Goal: Contribute content: Contribute content

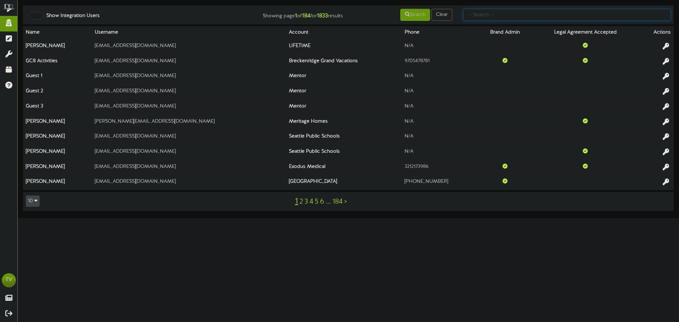
click at [491, 17] on input "text" at bounding box center [567, 15] width 208 height 12
type input "kizik"
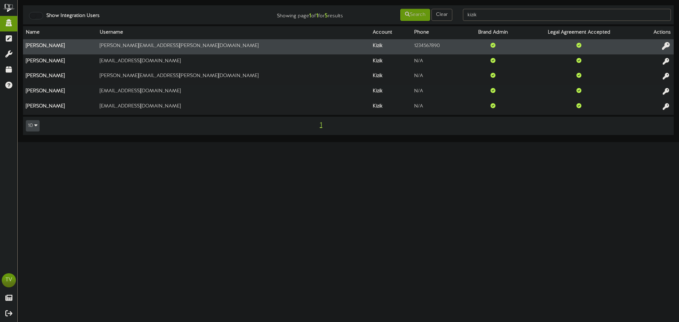
click at [669, 48] on icon at bounding box center [666, 46] width 8 height 8
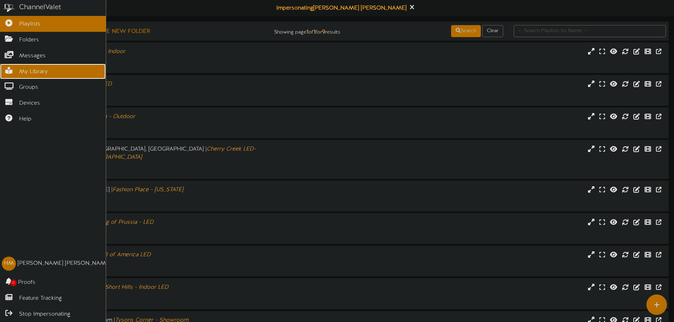
click at [14, 68] on icon at bounding box center [9, 69] width 18 height 5
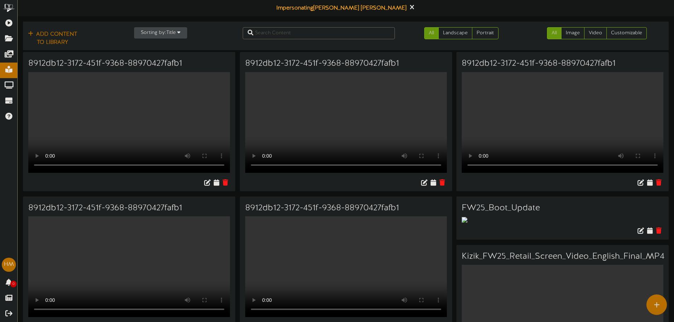
click at [175, 34] on button "Sorting by: Title" at bounding box center [160, 32] width 53 height 11
click at [158, 48] on div "Newest" at bounding box center [162, 46] width 56 height 11
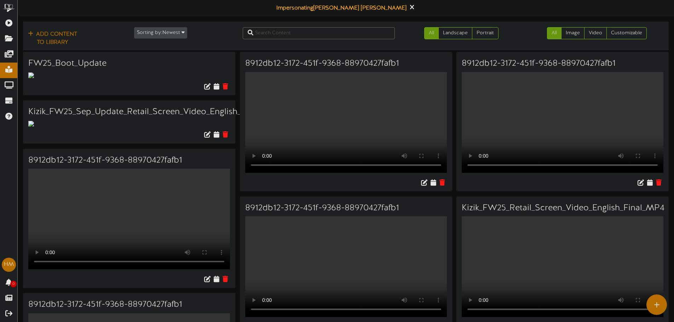
click at [41, 81] on div at bounding box center [129, 87] width 212 height 16
click at [32, 75] on img at bounding box center [31, 75] width 6 height 6
click at [38, 126] on div at bounding box center [129, 123] width 212 height 7
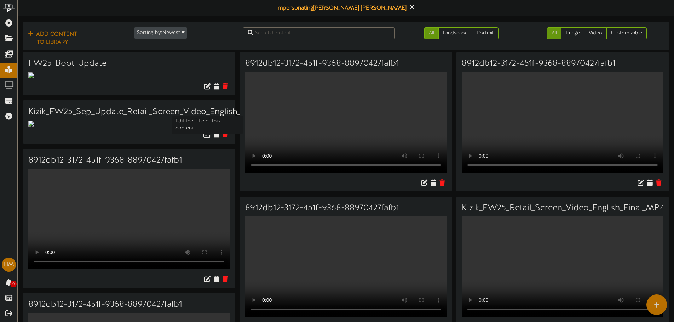
click at [209, 136] on icon at bounding box center [207, 134] width 8 height 8
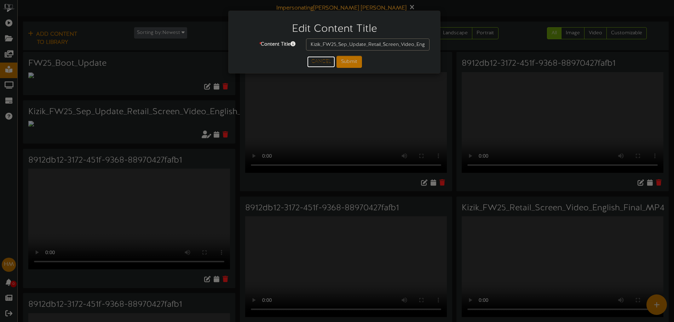
click at [325, 65] on button "Cancel" at bounding box center [321, 61] width 28 height 11
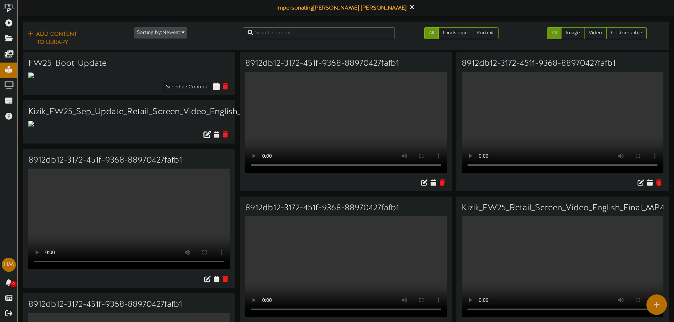
click at [214, 87] on icon at bounding box center [216, 86] width 7 height 8
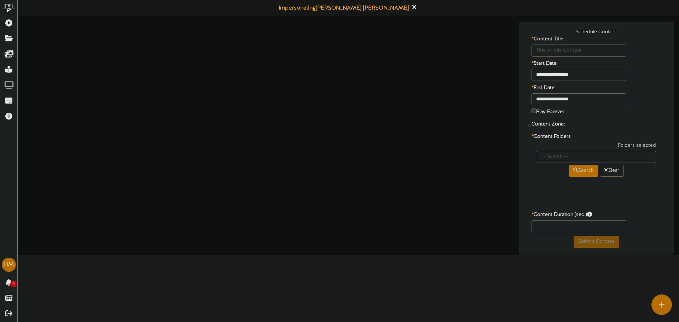
type input "FW25_Boot_Update"
type input "8"
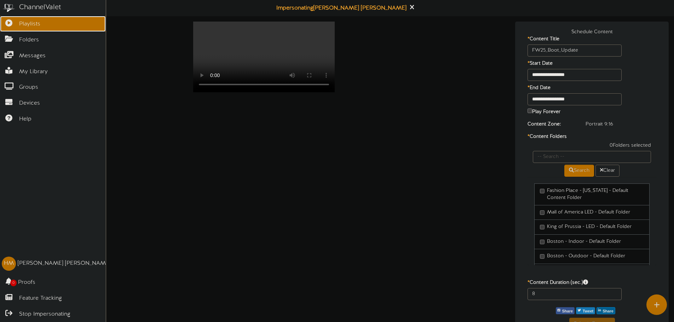
click at [12, 26] on link "Playlists" at bounding box center [53, 24] width 106 height 16
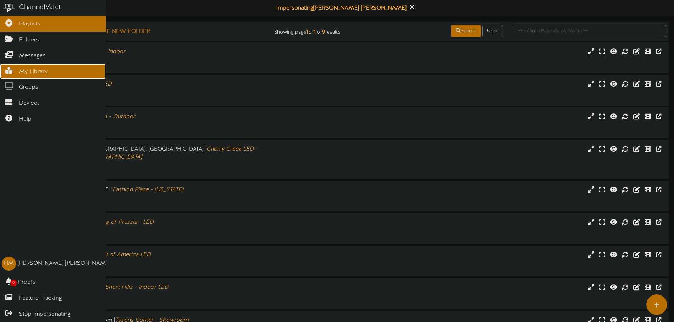
click at [22, 69] on span "My Library" at bounding box center [33, 72] width 29 height 8
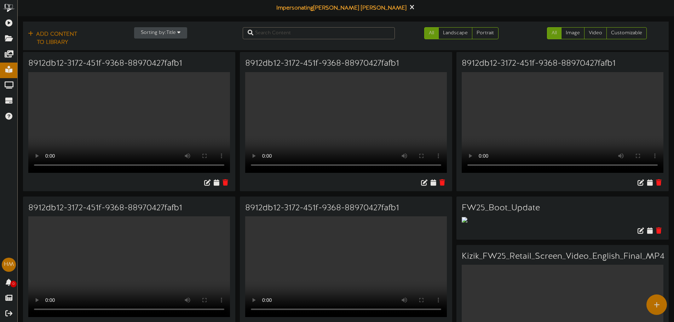
click at [157, 32] on button "Sorting by: Title" at bounding box center [160, 32] width 53 height 11
click at [157, 47] on div "Newest" at bounding box center [162, 46] width 56 height 11
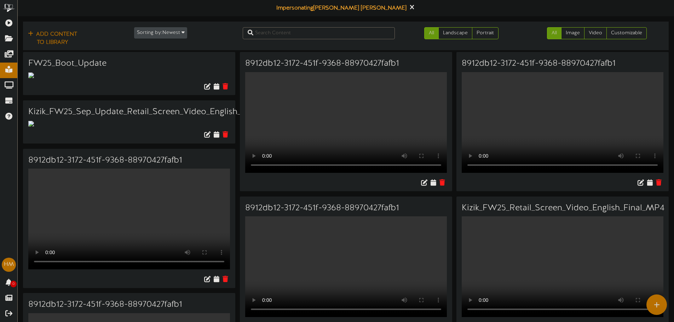
click at [128, 69] on div "FW25_Boot_Update" at bounding box center [129, 62] width 212 height 20
click at [215, 86] on icon at bounding box center [216, 86] width 7 height 8
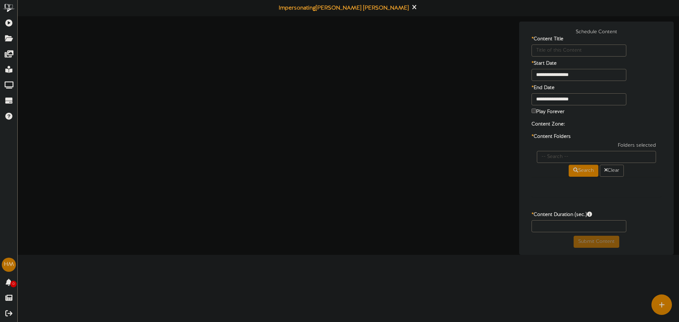
type input "FW25_Boot_Update"
type input "8"
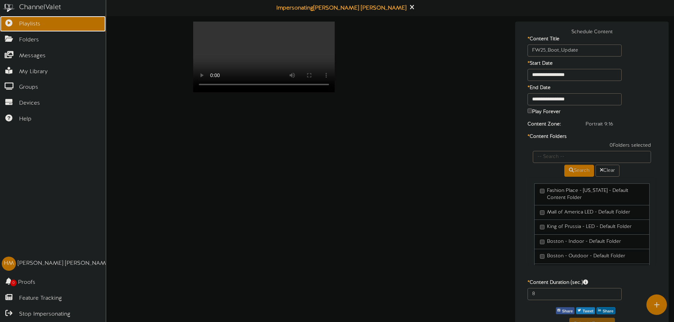
click at [20, 29] on link "Playlists" at bounding box center [53, 24] width 106 height 16
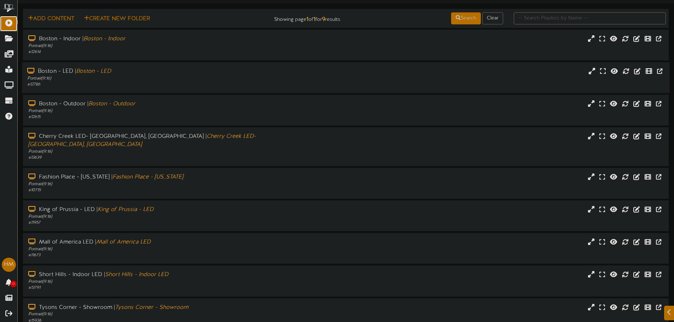
scroll to position [35, 0]
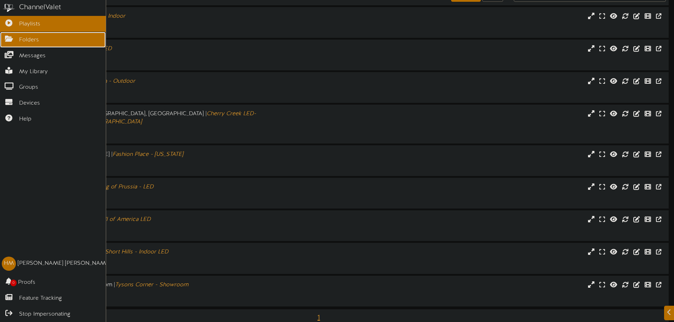
drag, startPoint x: 7, startPoint y: 37, endPoint x: 11, endPoint y: 36, distance: 3.7
click at [7, 37] on icon at bounding box center [9, 37] width 18 height 5
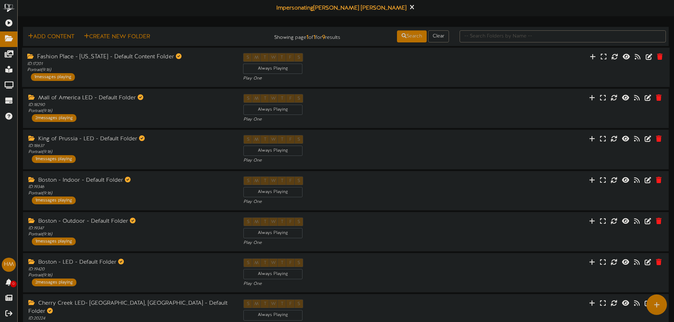
click at [140, 81] on div "Fashion Place - Utah - Default Content Folder ID: 17201 Portrait ( 9:16 ) 1 mes…" at bounding box center [130, 67] width 216 height 28
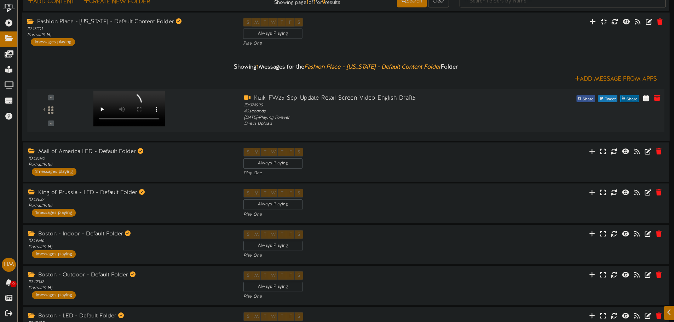
scroll to position [35, 0]
click at [139, 148] on div at bounding box center [140, 151] width 6 height 6
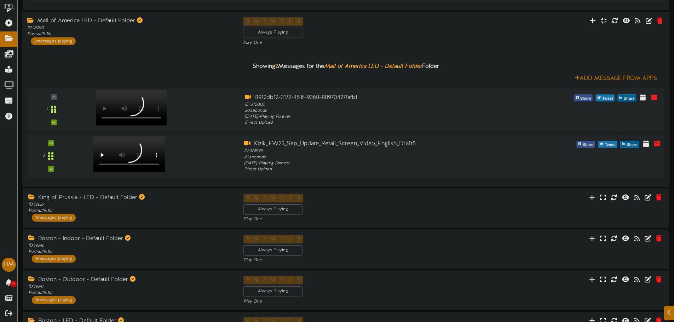
scroll to position [212, 0]
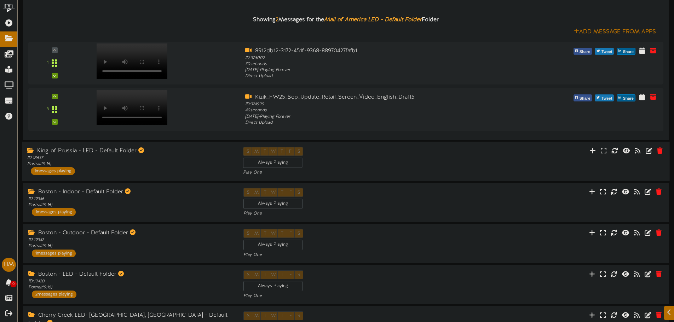
click at [95, 168] on div "King of Prussia - LED - Default Folder ID: 18637 Portrait ( 9:16 ) 1 messages p…" at bounding box center [130, 161] width 216 height 28
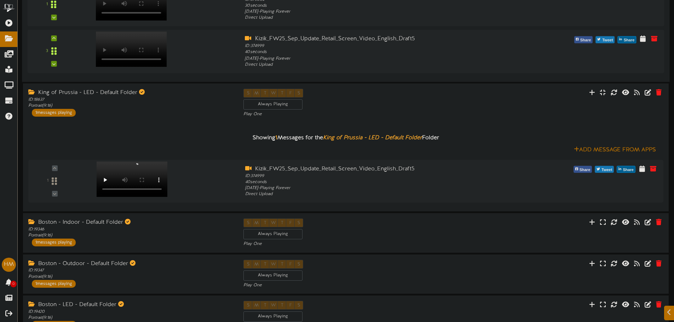
scroll to position [283, 0]
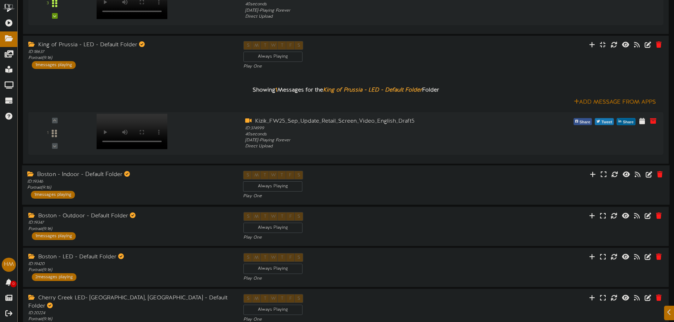
click at [100, 192] on div "Boston - Indoor - Default Folder ID: 19346 Portrait ( 9:16 ) 1 messages playing" at bounding box center [130, 185] width 216 height 28
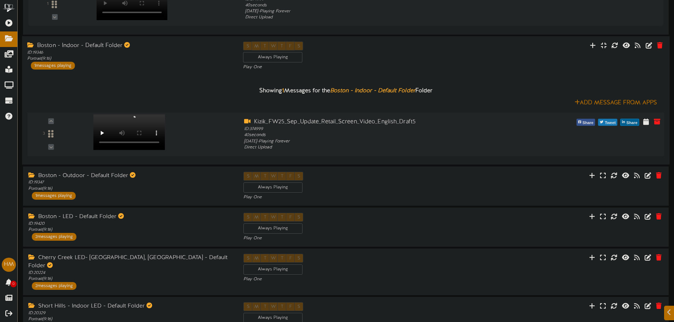
scroll to position [460, 0]
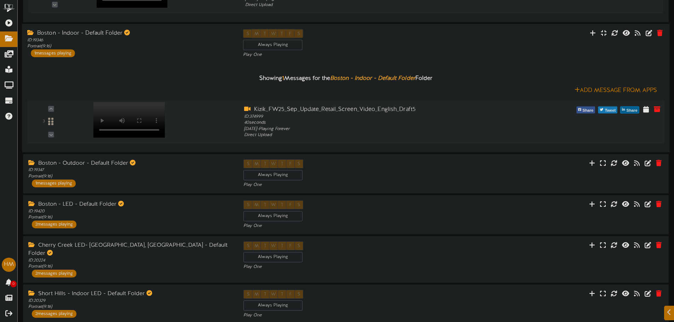
click at [125, 128] on div at bounding box center [128, 113] width 82 height 36
click at [125, 131] on div "3 ID: 374999 40" at bounding box center [345, 122] width 643 height 33
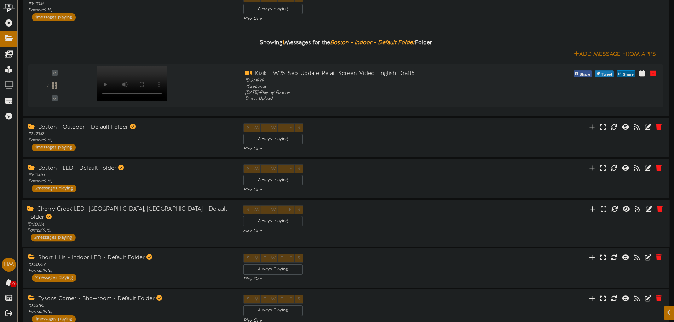
scroll to position [524, 0]
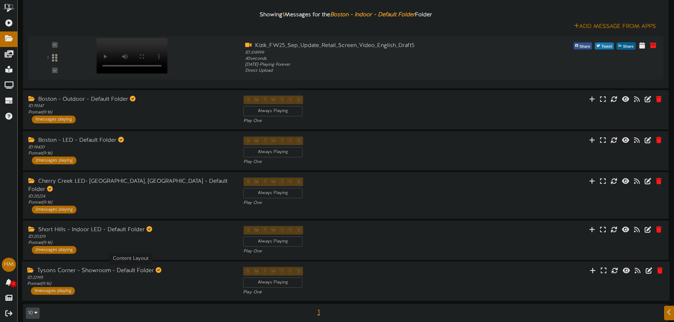
click at [64, 277] on div "ID: 22195 Portrait ( 9:16 )" at bounding box center [129, 281] width 205 height 12
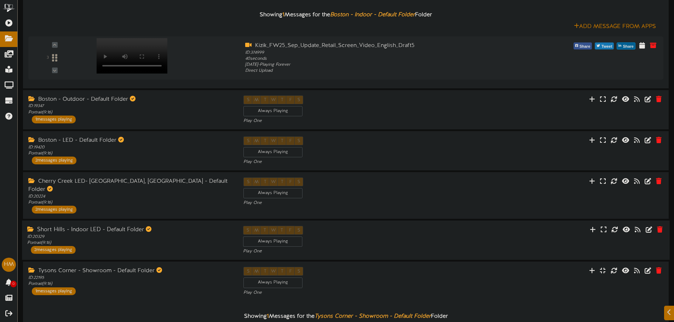
click at [76, 250] on div "Short Hills - Indoor LED - Default Folder ID: 20329 Portrait ( 9:16 ) 2 message…" at bounding box center [345, 241] width 647 height 40
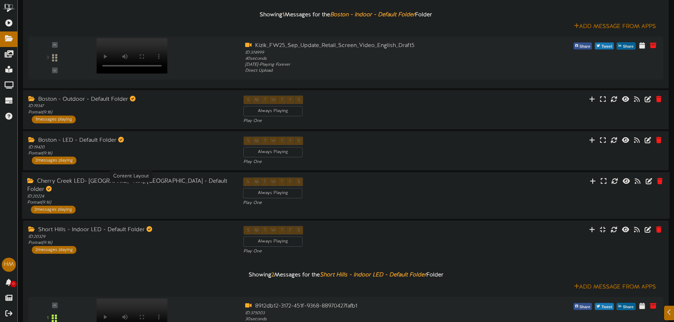
click at [86, 197] on div "ID: 20224 Portrait ( 9:16 )" at bounding box center [129, 200] width 205 height 12
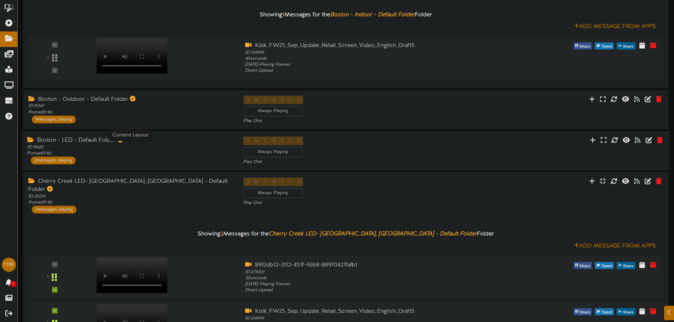
click at [93, 156] on div "ID: 19420 Portrait ( 9:16 )" at bounding box center [129, 151] width 205 height 12
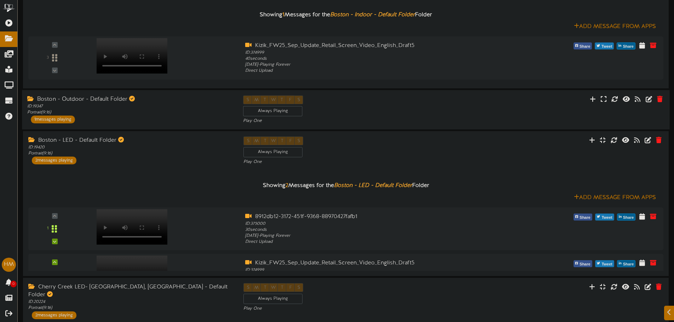
click at [98, 118] on div "Boston - Outdoor - Default Folder ID: 19347 Portrait ( 9:16 ) 1 messages playing" at bounding box center [130, 109] width 216 height 28
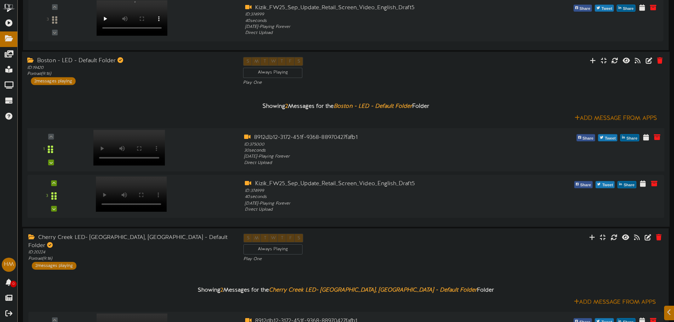
scroll to position [736, 0]
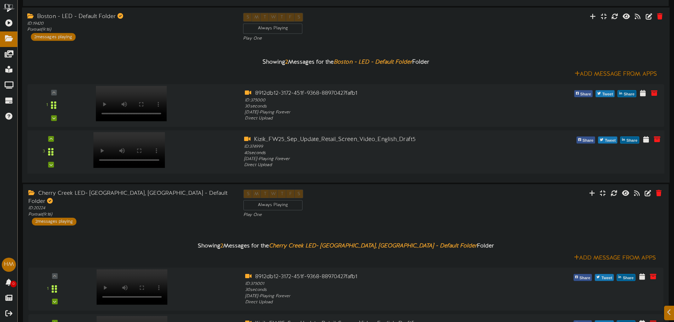
click at [130, 159] on div at bounding box center [128, 143] width 82 height 36
click at [143, 211] on div "Cherry Creek LED- Denver, CO - Default Folder ID: 20224 Portrait ( 9:16 ) 2 mes…" at bounding box center [130, 207] width 216 height 36
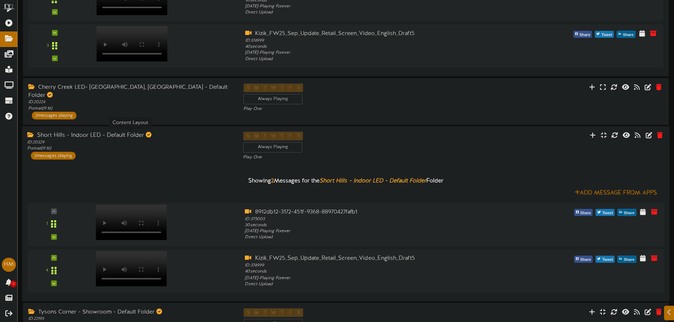
click at [134, 140] on div "ID: 20329 Portrait ( 9:16 )" at bounding box center [129, 146] width 205 height 12
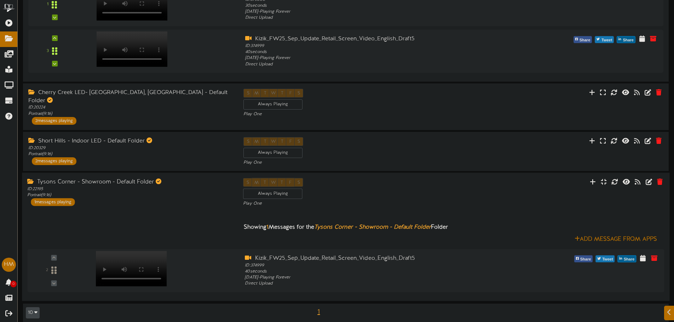
click at [114, 208] on div "Showing 1 Messages for the Tysons Corner - Showroom - Default Folder Folder Add…" at bounding box center [345, 251] width 637 height 89
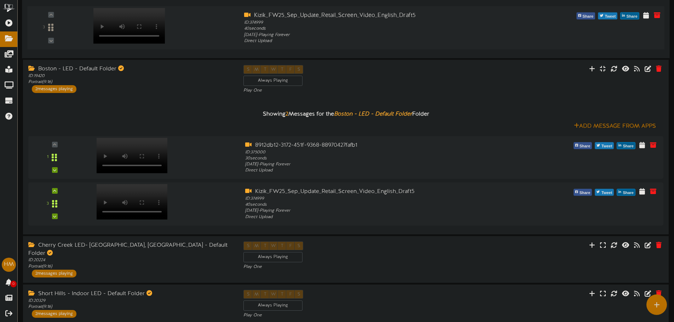
scroll to position [677, 0]
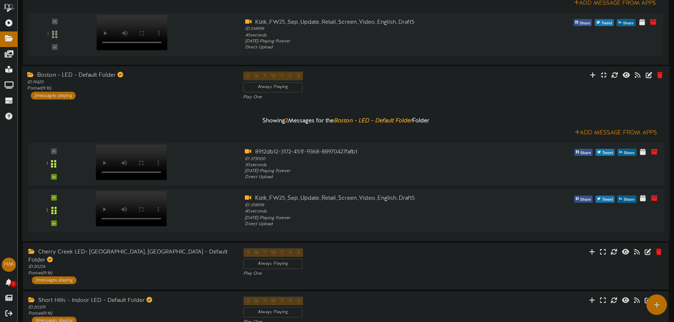
click at [130, 92] on div "Boston - LED - Default Folder ID: 19420 Portrait ( 9:16 ) 2 messages playing" at bounding box center [130, 85] width 216 height 28
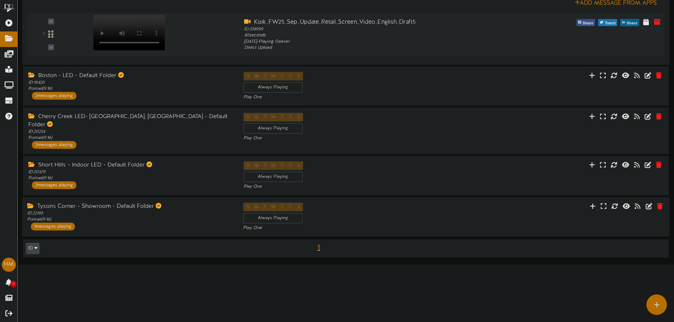
scroll to position [606, 0]
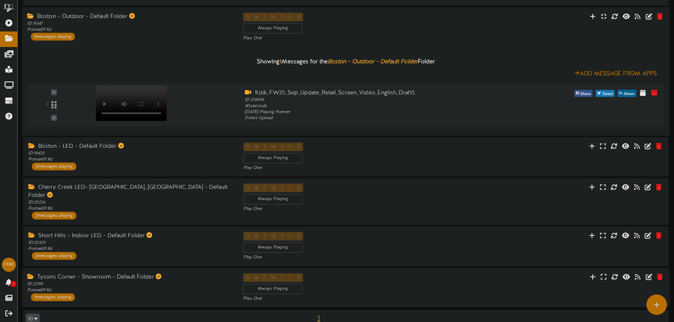
click at [134, 39] on div "Boston - Outdoor - Default Folder ID: 19347 Portrait ( 9:16 ) 1 messages playing" at bounding box center [130, 26] width 216 height 28
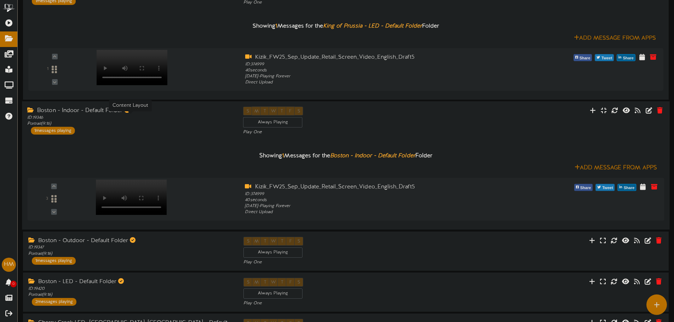
click at [112, 116] on div "ID: 19346 Portrait ( 9:16 )" at bounding box center [129, 121] width 205 height 12
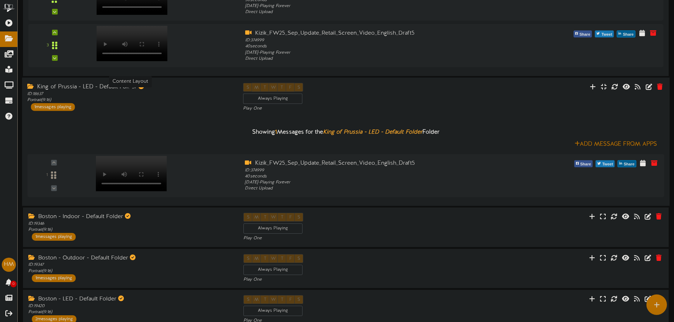
click at [103, 101] on div "ID: 18637 Portrait ( 9:16 )" at bounding box center [129, 97] width 205 height 12
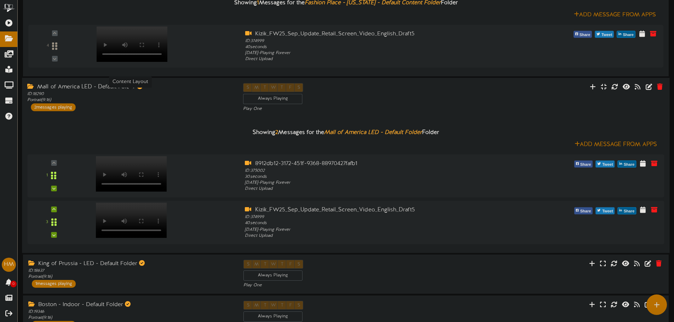
click at [141, 98] on div "ID: 18290 Portrait ( 9:16 )" at bounding box center [129, 97] width 205 height 12
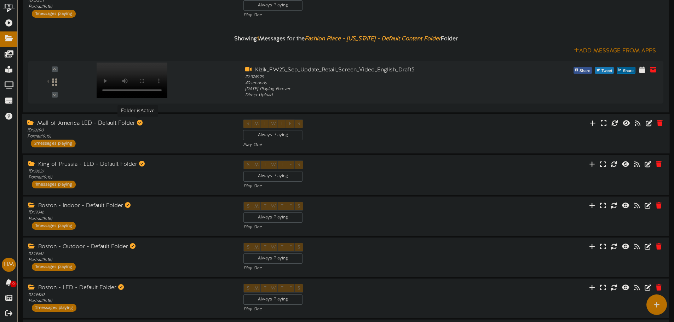
scroll to position [29, 0]
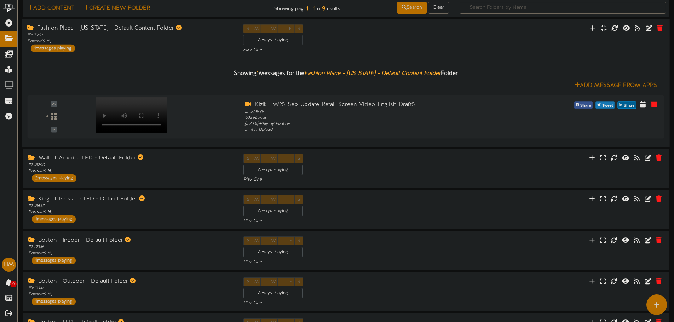
click at [124, 56] on div "Showing 1 Messages for the Fashion Place - Utah - Default Content Folder Folder…" at bounding box center [345, 97] width 637 height 89
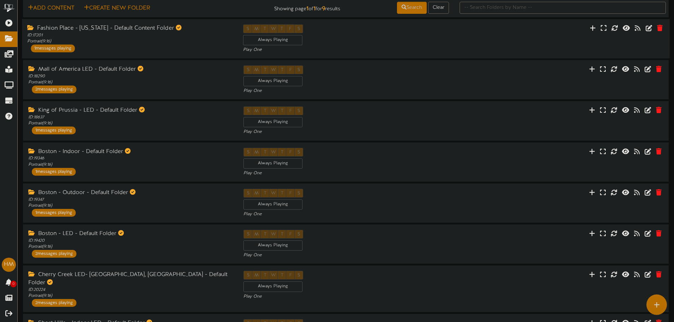
click at [125, 51] on div "Fashion Place - Utah - Default Content Folder ID: 17201 Portrait ( 9:16 ) 1 mes…" at bounding box center [130, 38] width 216 height 28
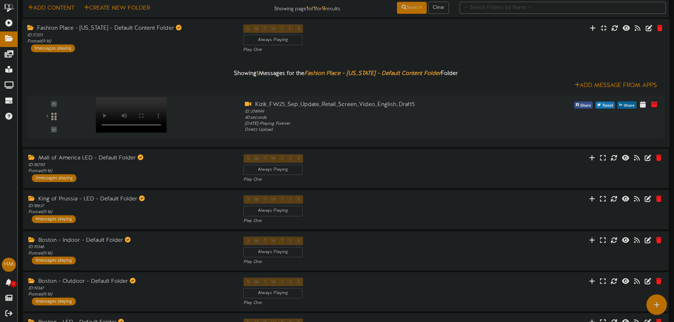
click at [131, 50] on div "Fashion Place - Utah - Default Content Folder ID: 17201 Portrait ( 9:16 ) 1 mes…" at bounding box center [130, 38] width 216 height 28
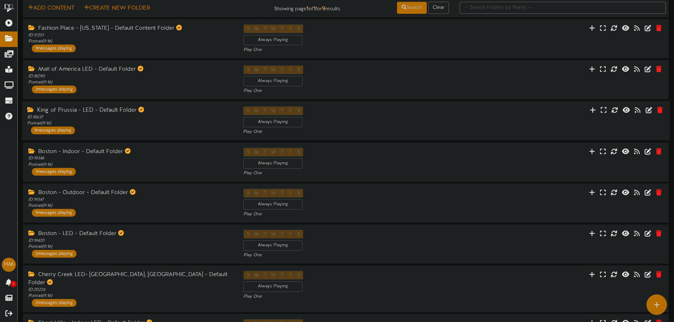
click at [121, 105] on div "King of Prussia - LED - Default Folder ID: 18637 Portrait ( 9:16 ) 1 messages p…" at bounding box center [345, 121] width 647 height 40
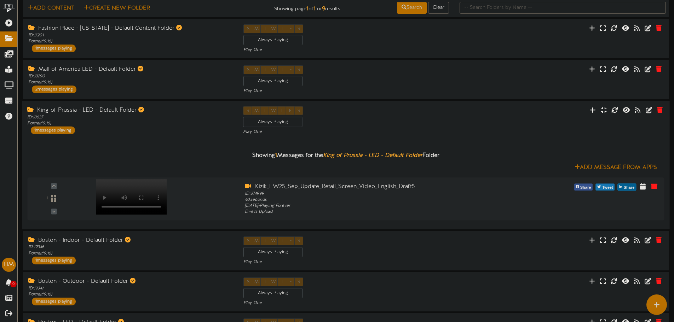
click at [125, 138] on div "Showing 1 Messages for the King of Prussia - LED - Default Folder Folder Add Me…" at bounding box center [345, 179] width 637 height 89
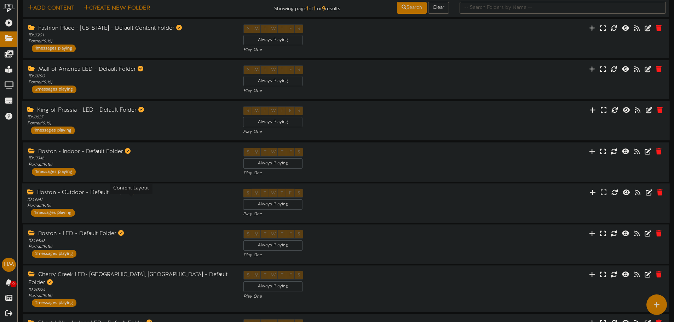
click at [119, 208] on div "ID: 19347 Portrait ( 9:16 )" at bounding box center [129, 203] width 205 height 12
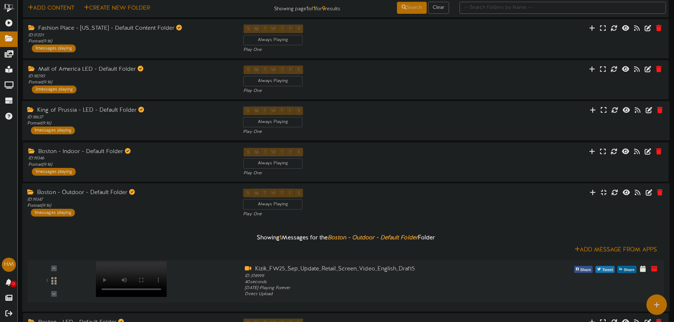
click at [122, 210] on div "Boston - Outdoor - Default Folder ID: 19347 Portrait ( 9:16 ) 1 messages playing" at bounding box center [130, 202] width 216 height 28
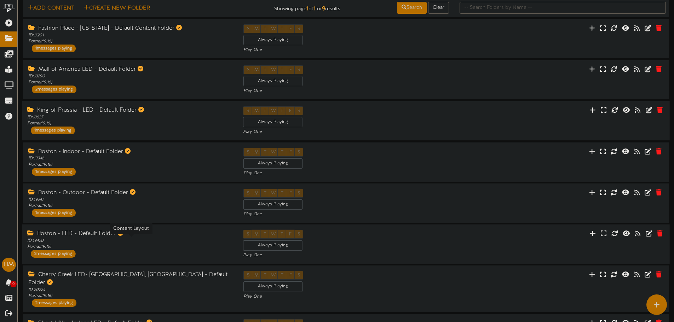
click at [110, 250] on div "Boston - LED - Default Folder ID: 19420 Portrait ( 9:16 ) 2 messages playing" at bounding box center [130, 244] width 216 height 28
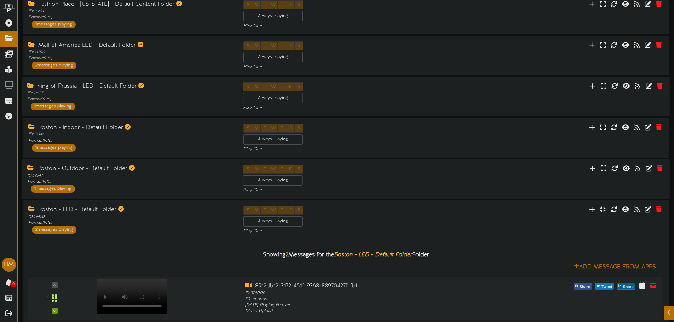
scroll to position [99, 0]
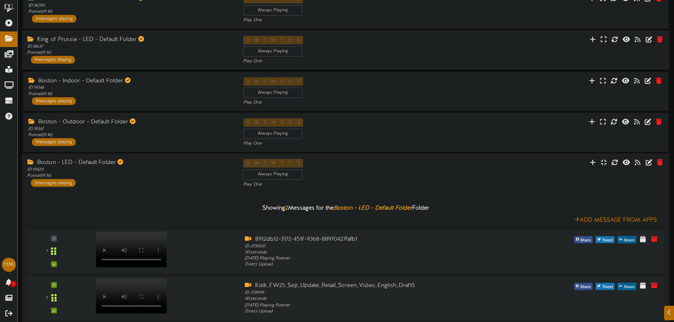
click at [106, 182] on div "Boston - LED - Default Folder ID: 19420 Portrait ( 9:16 ) 2 messages playing" at bounding box center [130, 173] width 216 height 28
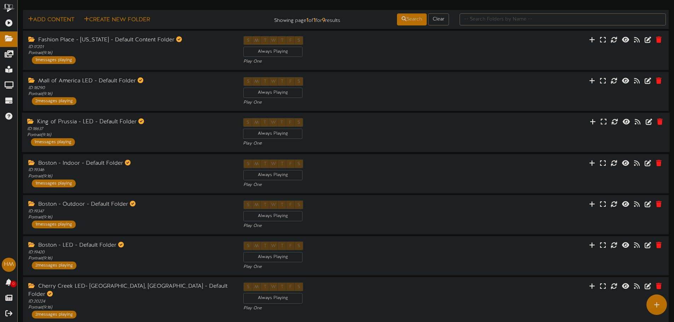
scroll to position [0, 0]
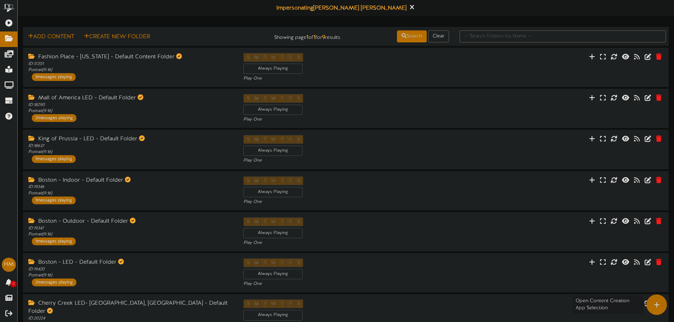
click at [658, 304] on icon at bounding box center [656, 305] width 6 height 6
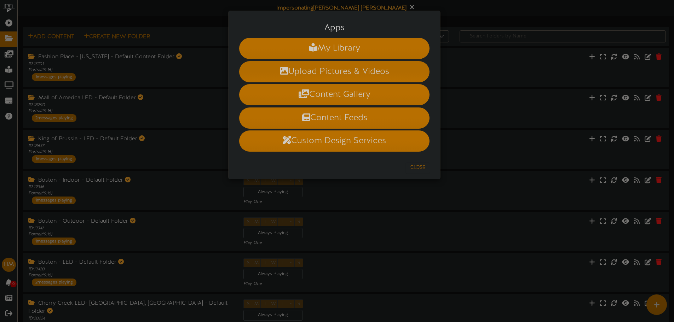
click at [328, 79] on li "Upload Pictures & Videos" at bounding box center [334, 71] width 190 height 21
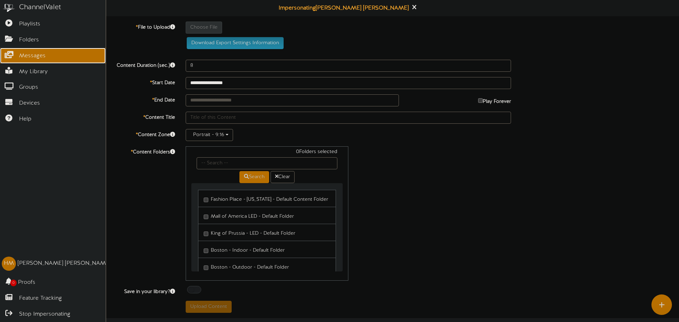
click at [26, 49] on link "Messages" at bounding box center [53, 56] width 106 height 16
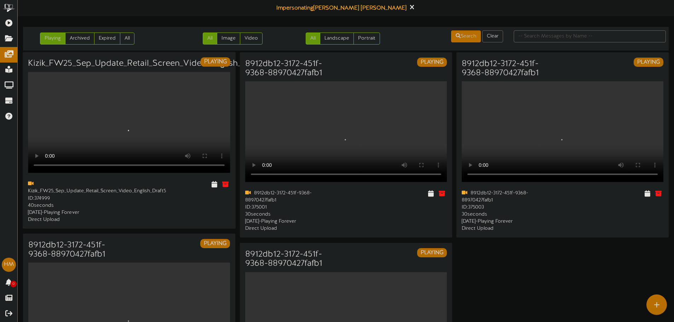
click at [71, 85] on video "Your browser does not support HTML5 video." at bounding box center [129, 122] width 202 height 101
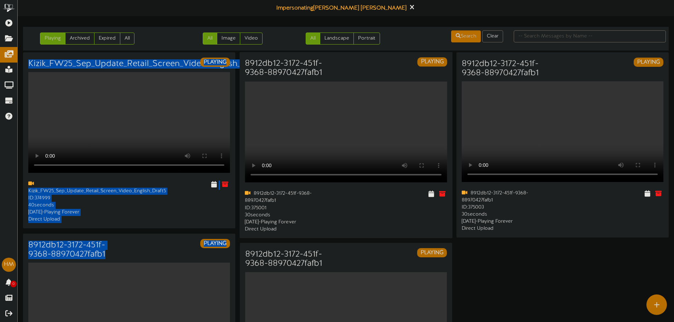
drag, startPoint x: 28, startPoint y: 61, endPoint x: 242, endPoint y: 66, distance: 214.3
click at [242, 66] on div "Kizik_FW25_Sep_Update_Retail_Screen_Video_English_Draft5 PLAYING Your browser d…" at bounding box center [345, 243] width 645 height 382
click at [216, 180] on icon at bounding box center [214, 184] width 7 height 8
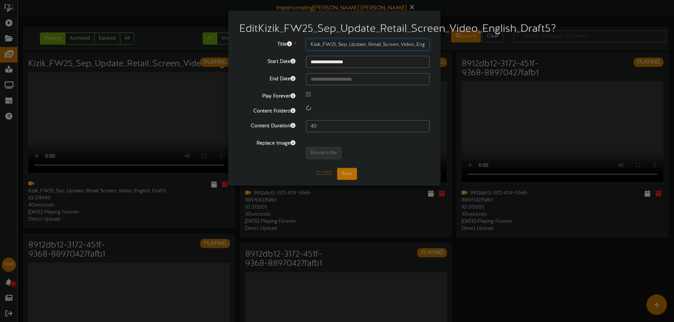
click at [374, 51] on input "Kizik_FW25_Sep_Update_Retail_Screen_Video_English_Draft5" at bounding box center [367, 45] width 123 height 12
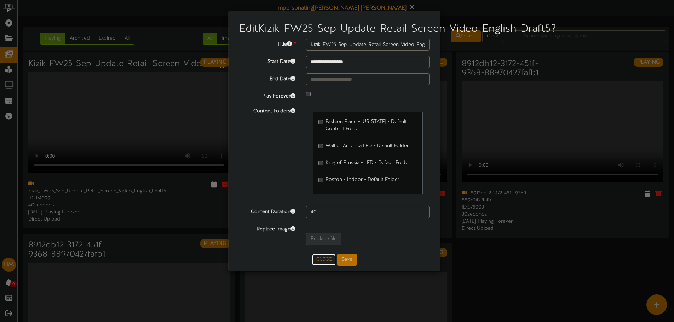
click at [325, 266] on button "Close" at bounding box center [324, 259] width 24 height 11
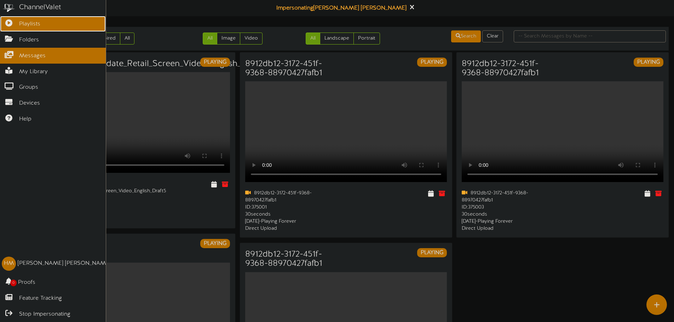
click at [9, 25] on icon at bounding box center [9, 21] width 18 height 5
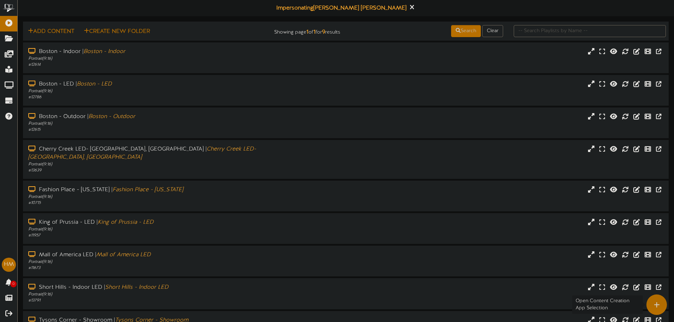
click at [652, 306] on div at bounding box center [656, 305] width 21 height 21
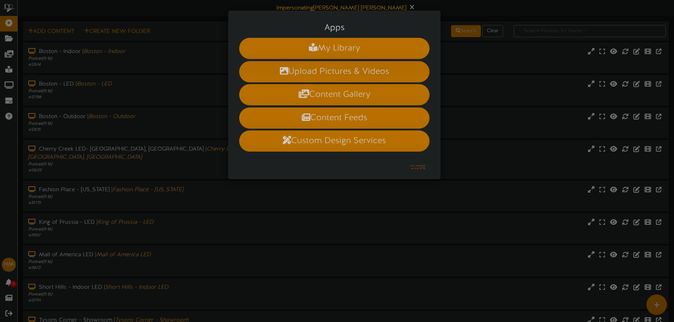
click at [318, 67] on li "Upload Pictures & Videos" at bounding box center [334, 71] width 190 height 21
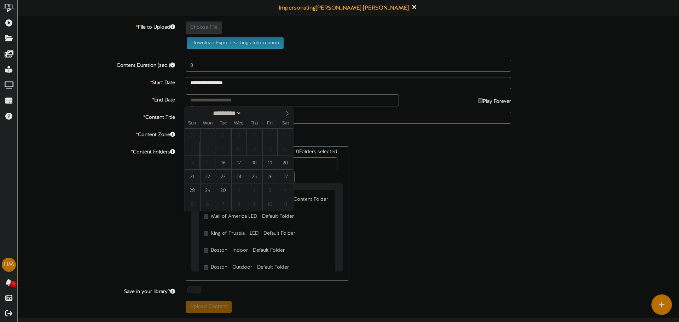
drag, startPoint x: 205, startPoint y: 100, endPoint x: 190, endPoint y: 120, distance: 24.8
click at [190, 120] on div "Sun Mon Tue Wed Thu Fri Sat" at bounding box center [238, 123] width 109 height 10
click at [323, 118] on input "text" at bounding box center [348, 118] width 325 height 12
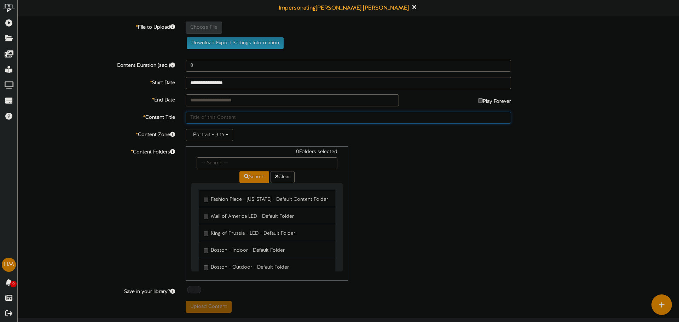
paste input "Kizik_FW25_Sep_Update_Retail_Screen_Video_English_Draft5"
drag, startPoint x: 345, startPoint y: 119, endPoint x: 330, endPoint y: 123, distance: 16.1
click at [330, 123] on input "Kizik_FW25_Sep_Update_Retail_Screen_Video_English_Draft5" at bounding box center [348, 118] width 325 height 12
click at [332, 118] on input "Kizik_FW25_Sep_Update_Retail_Screen_Video_English_Draft5" at bounding box center [348, 118] width 325 height 12
type input "Kizik_FW25_Sep_Update_Retail_Screen_Video_English_Draft5 NEW"
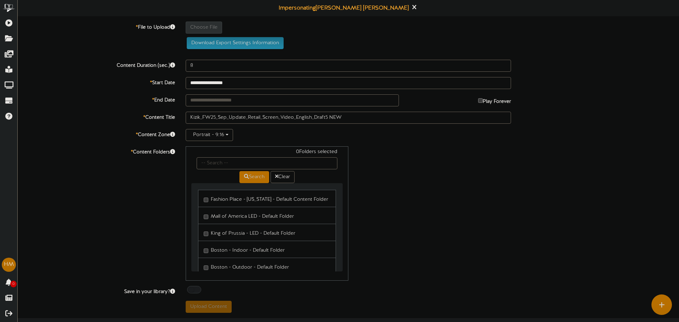
click at [370, 125] on div "**********" at bounding box center [348, 167] width 661 height 291
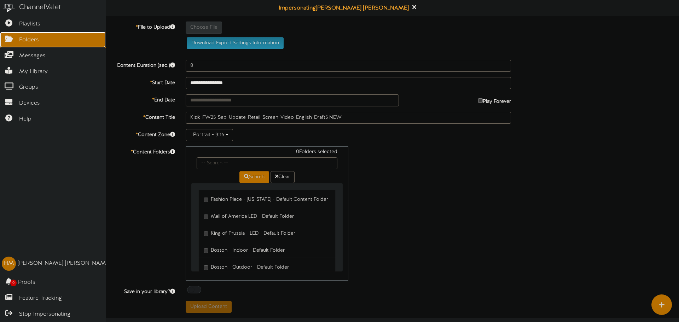
click at [23, 40] on span "Folders" at bounding box center [29, 40] width 20 height 8
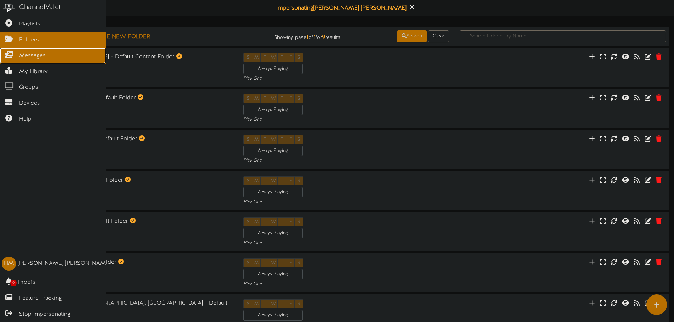
click at [21, 61] on link "Messages" at bounding box center [53, 56] width 106 height 16
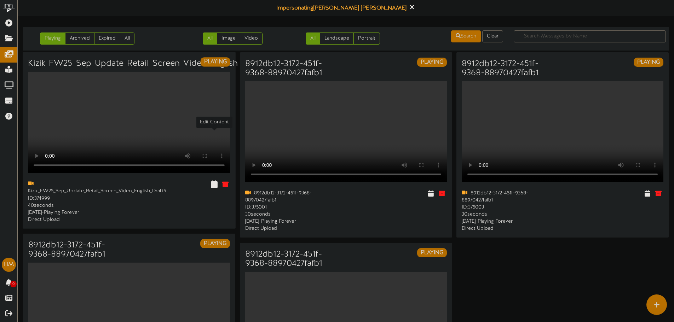
click at [211, 180] on icon at bounding box center [214, 184] width 7 height 8
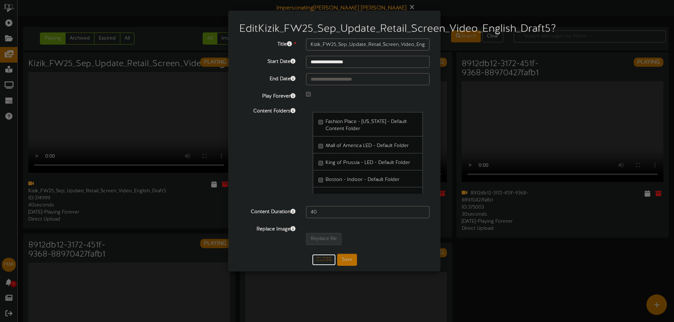
click at [327, 189] on div "**********" at bounding box center [334, 141] width 201 height 250
click at [324, 266] on button "Close" at bounding box center [324, 259] width 24 height 11
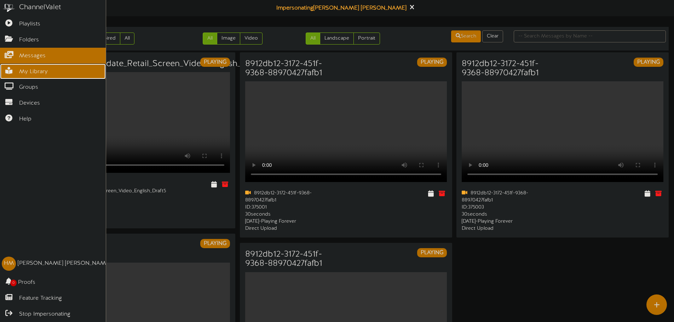
click at [14, 70] on icon at bounding box center [9, 69] width 18 height 5
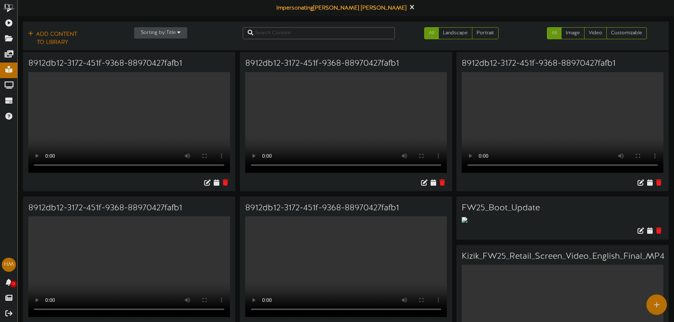
click at [149, 35] on button "Sorting by: Title" at bounding box center [160, 32] width 53 height 11
click at [150, 48] on div "Newest" at bounding box center [162, 46] width 56 height 11
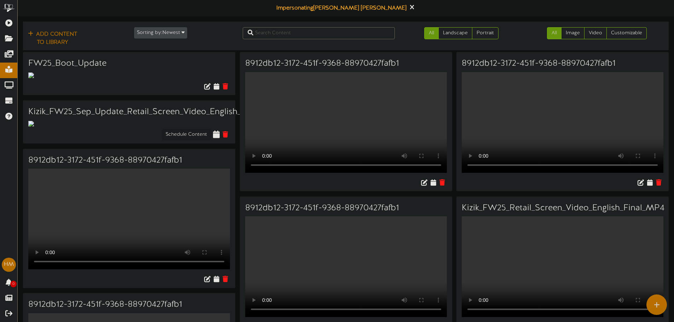
click at [217, 136] on icon at bounding box center [216, 134] width 7 height 8
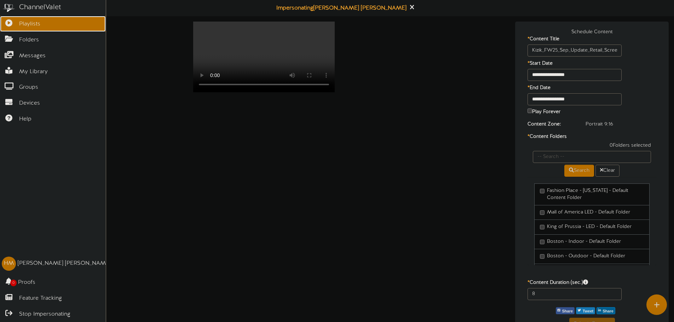
click at [4, 24] on icon at bounding box center [9, 21] width 18 height 5
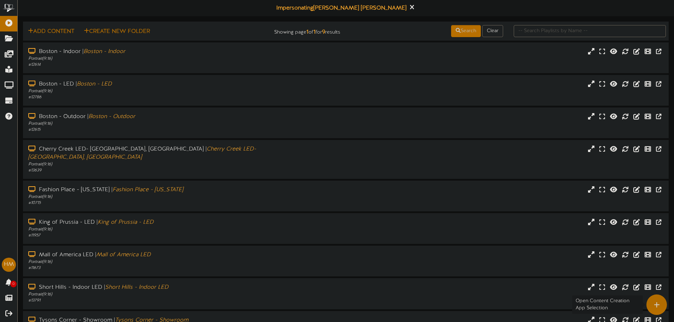
click at [655, 304] on icon at bounding box center [656, 305] width 6 height 6
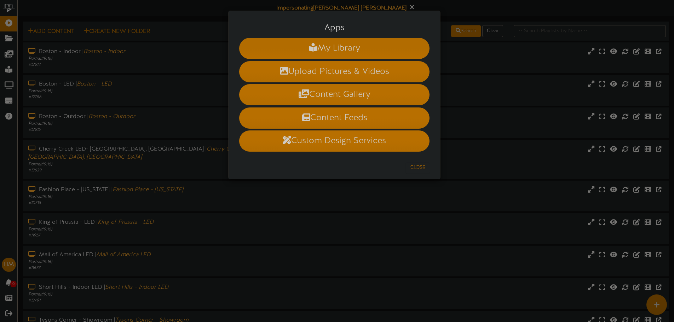
click at [305, 45] on li "My Library" at bounding box center [334, 48] width 190 height 21
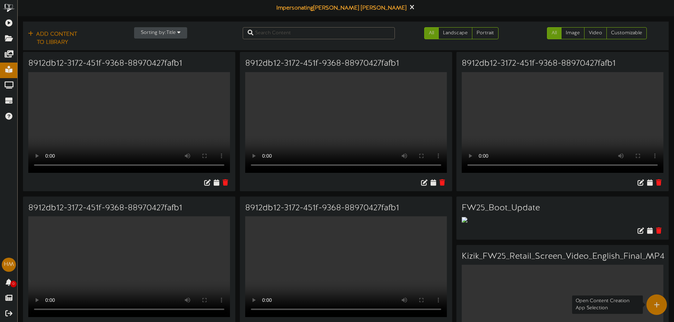
click at [652, 304] on div at bounding box center [656, 305] width 21 height 21
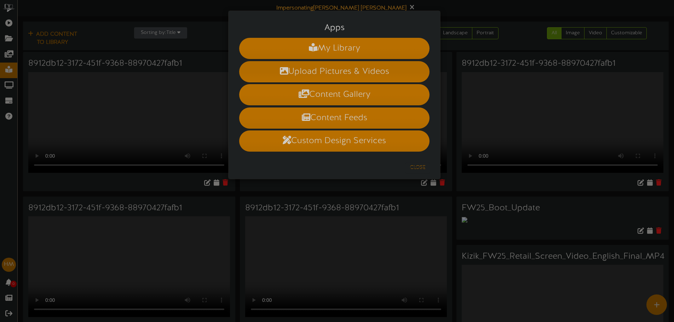
click at [329, 72] on li "Upload Pictures & Videos" at bounding box center [334, 71] width 190 height 21
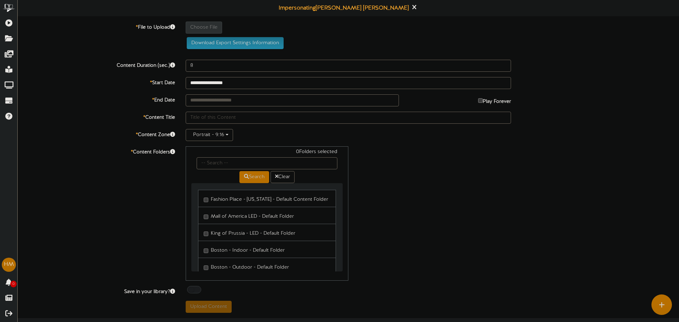
drag, startPoint x: 202, startPoint y: 101, endPoint x: 139, endPoint y: 103, distance: 63.0
click at [139, 103] on label "* End Date" at bounding box center [96, 99] width 168 height 10
paste input "Kizik_FW25_Sep_Update_Retail_Screen_Video_English_Draft5"
type input "Kizik_FW25_Sep_Update_Retail_Screen_Video_English_Draft5 NEW"
drag, startPoint x: 509, startPoint y: 176, endPoint x: 489, endPoint y: 157, distance: 27.3
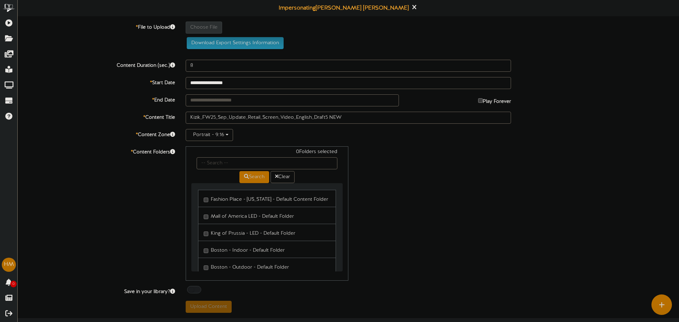
click at [509, 176] on div "0 Folders selected Search Clear Fashion Place - Utah - Default Content Folder M…" at bounding box center [348, 213] width 336 height 134
click at [209, 82] on input "**********" at bounding box center [348, 83] width 325 height 12
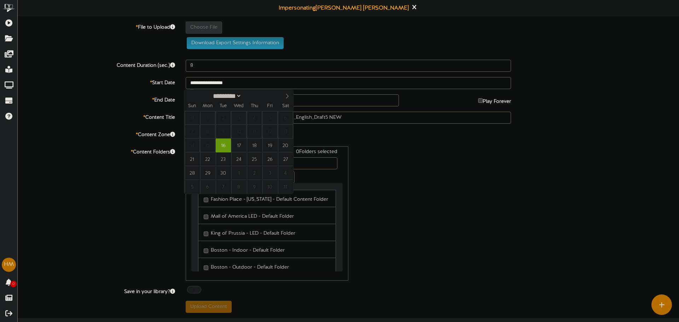
click at [87, 104] on div "* End Date Play Forever" at bounding box center [348, 100] width 672 height 12
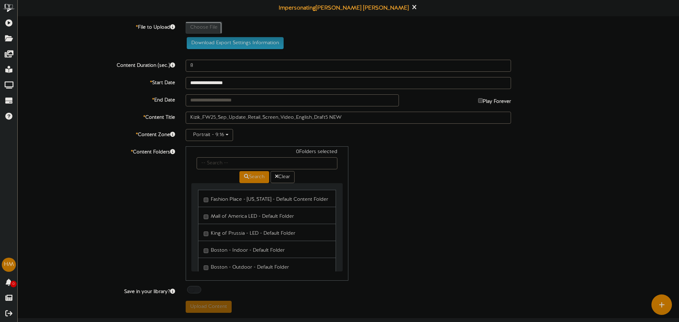
type input "**********"
type input "f7043b75-6882-48f8-8fec-8c24c6d22f1a"
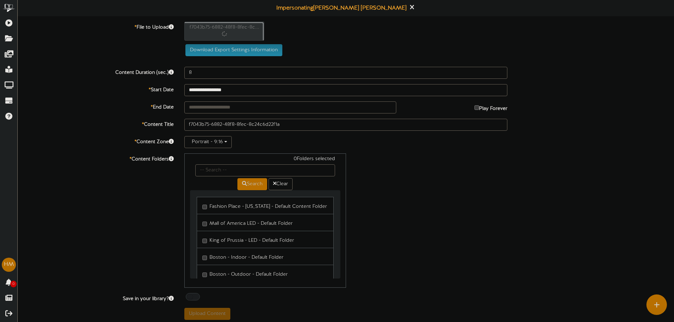
type input "40"
click at [82, 101] on div "**********" at bounding box center [346, 171] width 656 height 298
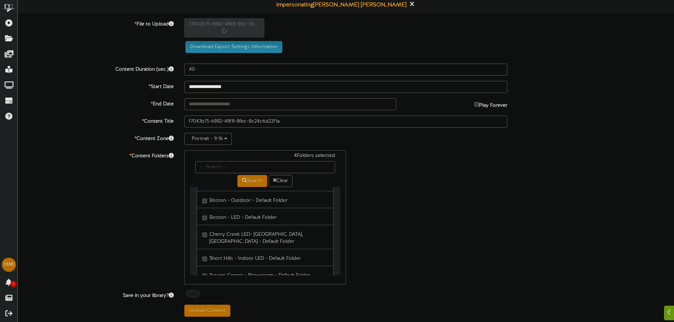
scroll to position [35, 0]
click at [203, 240] on link "Boston - Outdoor - Default Folder" at bounding box center [265, 234] width 136 height 17
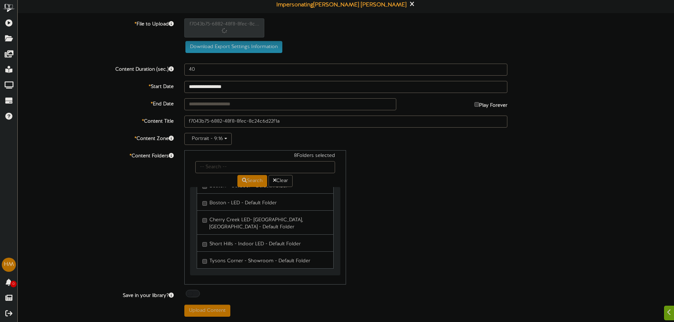
click at [205, 257] on label "Tysons Corner - Showroom - Default Folder" at bounding box center [256, 260] width 108 height 10
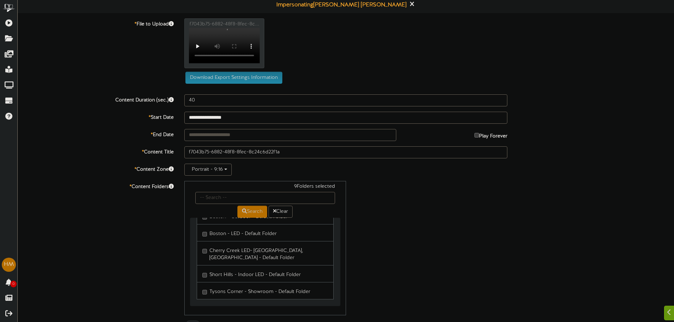
click at [144, 228] on div "**********" at bounding box center [346, 182] width 656 height 329
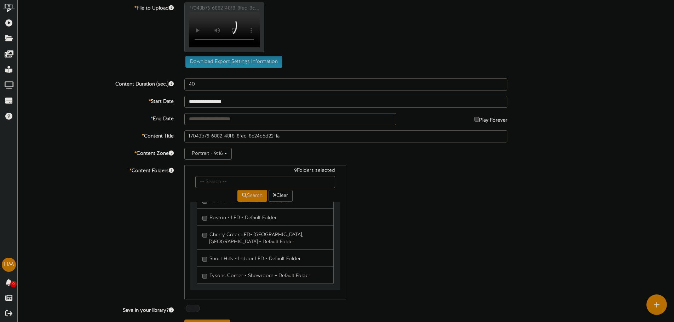
scroll to position [0, 0]
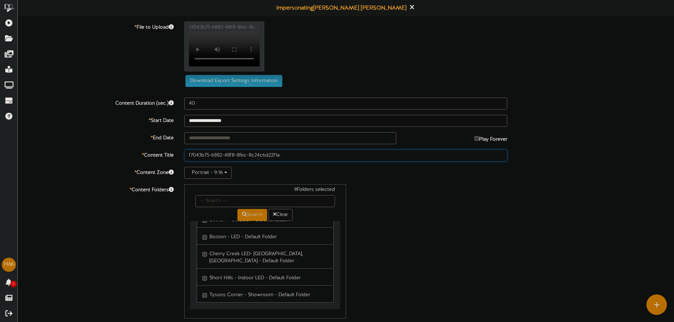
click at [267, 162] on input "f7043b75-6882-48f8-8fec-8c24c6d22f1a" at bounding box center [345, 156] width 323 height 12
paste input "Kizik_FW25_Sep_Update_Retail_Screen_Video_English_Draft5"
click at [93, 234] on div "**********" at bounding box center [346, 186] width 656 height 329
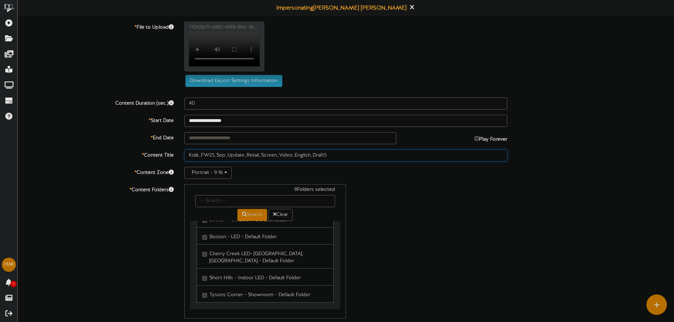
click at [344, 162] on input "Kizik_FW25_Sep_Update_Retail_Screen_Video_English_Draft5" at bounding box center [345, 156] width 323 height 12
type input "Kizik_FW25_Sep_Update_Retail_Screen_Video_English_Draft5 NEW"
click at [72, 87] on div "Download Export Settings Information" at bounding box center [345, 54] width 677 height 65
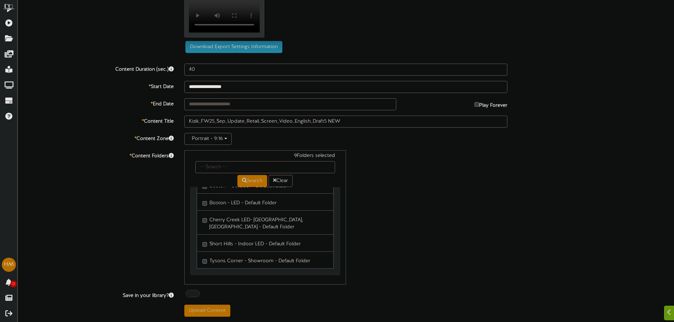
scroll to position [35, 0]
click at [364, 41] on div "f7043b75-6882-48f8-8fec-8c... Your browser does not support HTML5 video." at bounding box center [429, 14] width 500 height 53
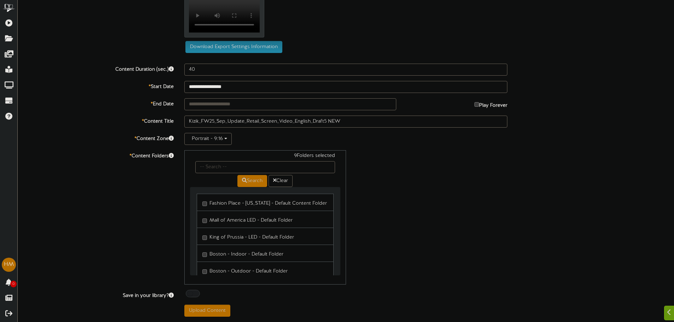
scroll to position [18, 0]
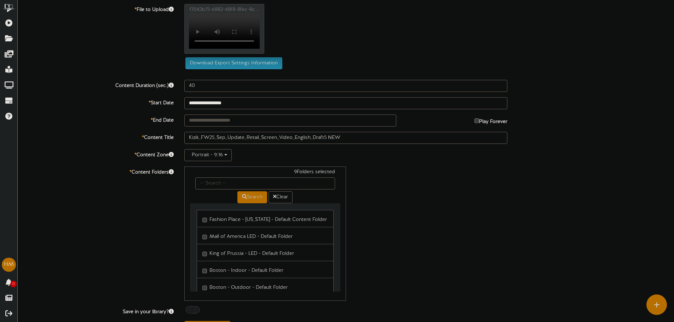
click at [327, 57] on div "f7043b75-6882-48f8-8fec-8c... Your browser does not support HTML5 video." at bounding box center [429, 30] width 500 height 53
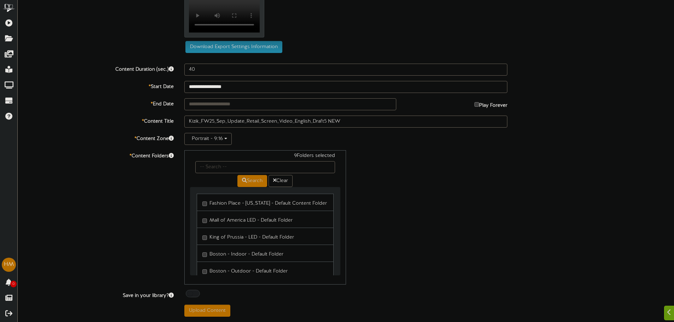
scroll to position [124, 0]
click at [203, 313] on button "Upload Content" at bounding box center [207, 311] width 46 height 12
type input "**********"
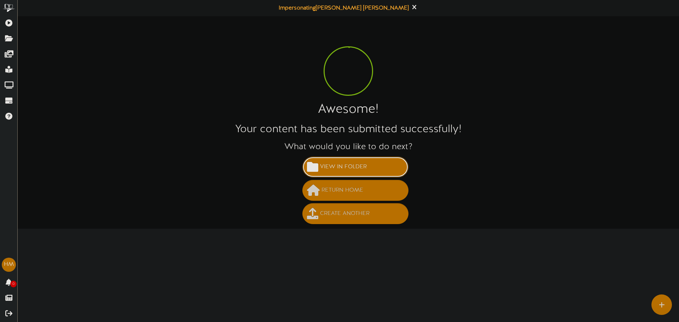
click at [341, 172] on span "View in Folder" at bounding box center [343, 167] width 50 height 12
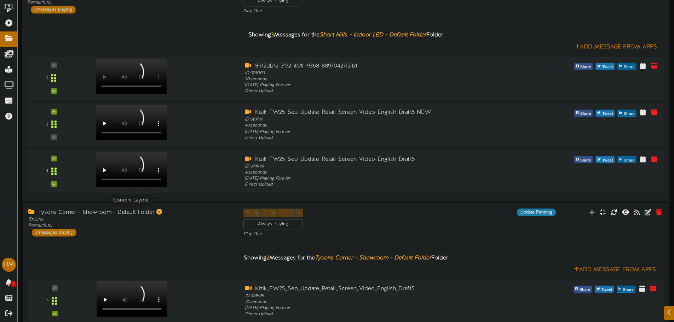
scroll to position [1526, 0]
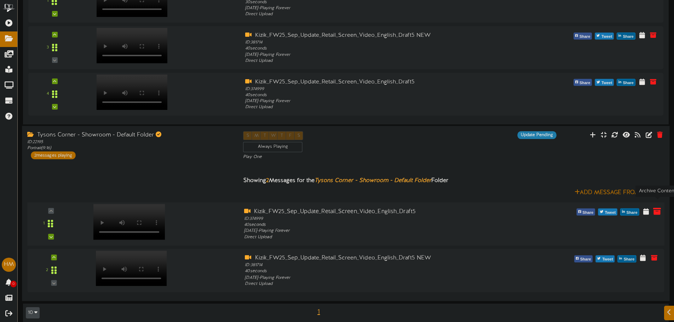
click at [654, 207] on icon at bounding box center [657, 211] width 8 height 8
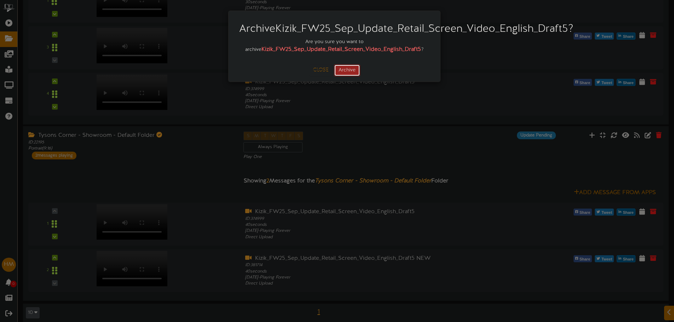
click at [356, 76] on button "Archive" at bounding box center [347, 70] width 26 height 12
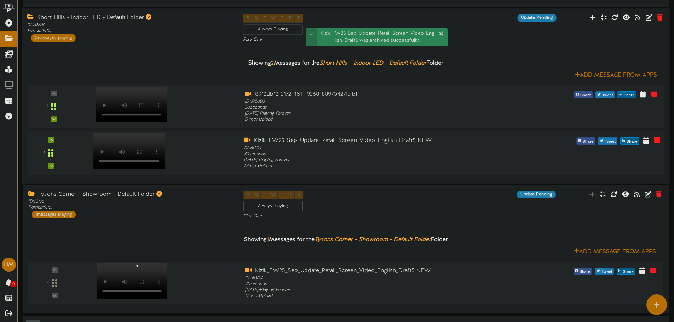
scroll to position [1094, 0]
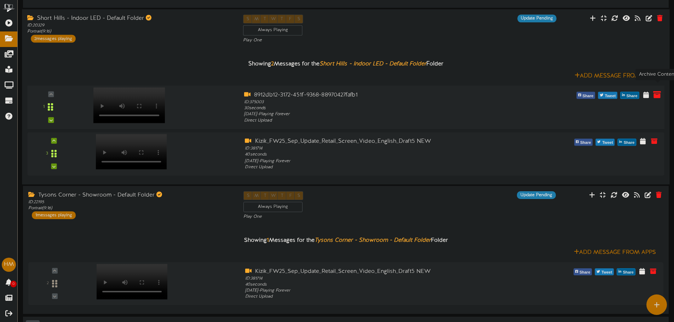
click at [657, 91] on icon at bounding box center [657, 95] width 8 height 8
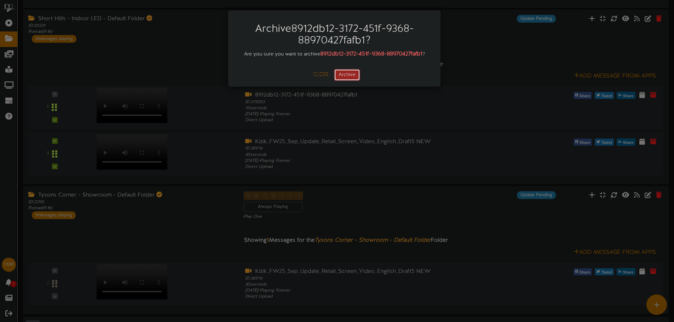
click at [354, 74] on button "Archive" at bounding box center [347, 75] width 26 height 12
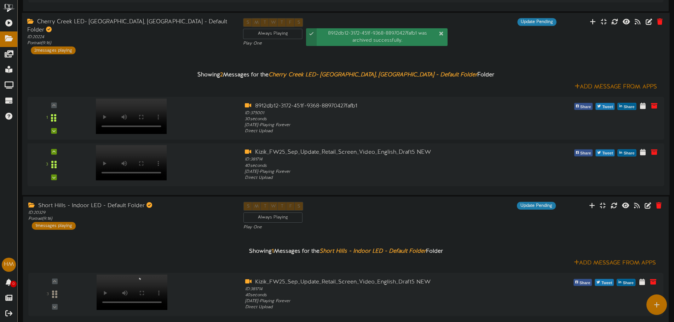
scroll to position [847, 0]
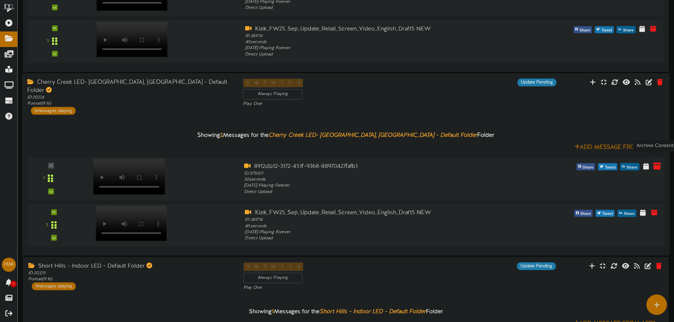
click at [654, 162] on icon at bounding box center [657, 166] width 8 height 8
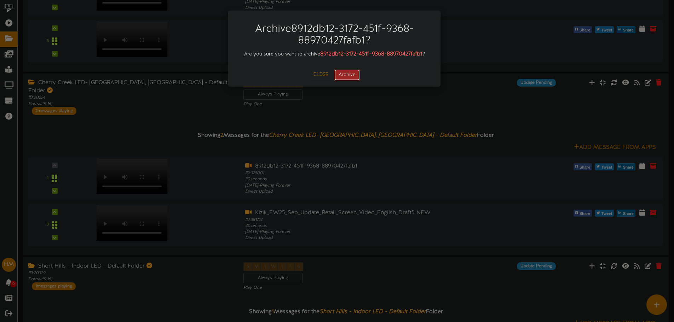
click at [355, 76] on button "Archive" at bounding box center [347, 75] width 26 height 12
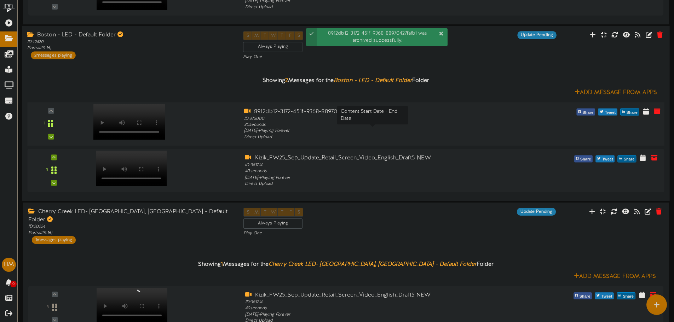
scroll to position [705, 0]
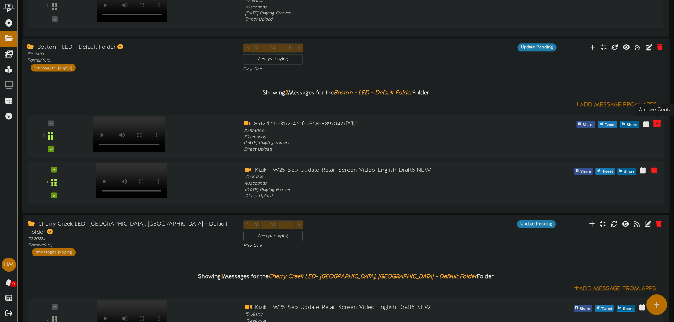
click at [655, 124] on icon at bounding box center [657, 124] width 8 height 8
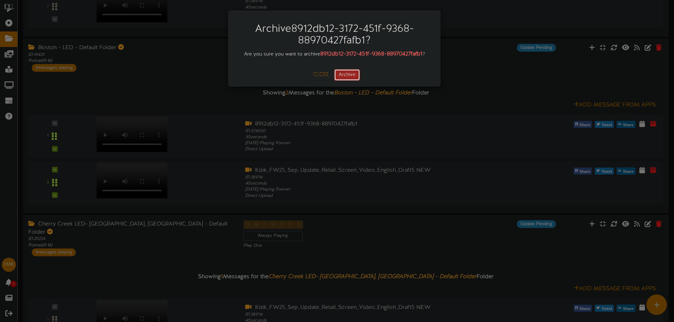
click at [353, 74] on button "Archive" at bounding box center [347, 75] width 26 height 12
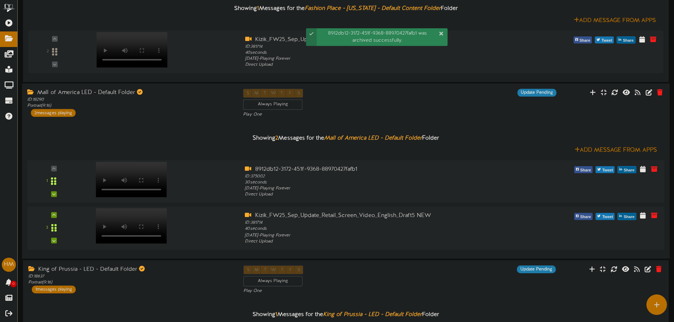
scroll to position [69, 0]
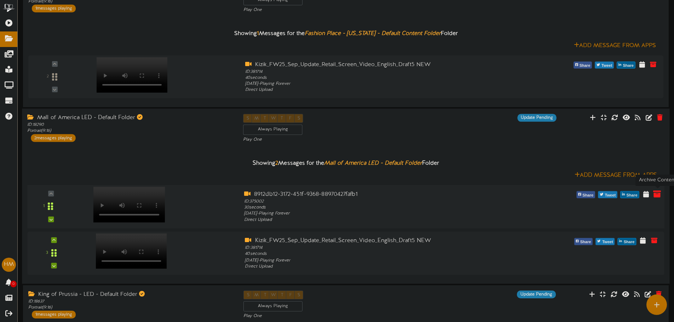
click at [656, 196] on icon at bounding box center [657, 194] width 8 height 8
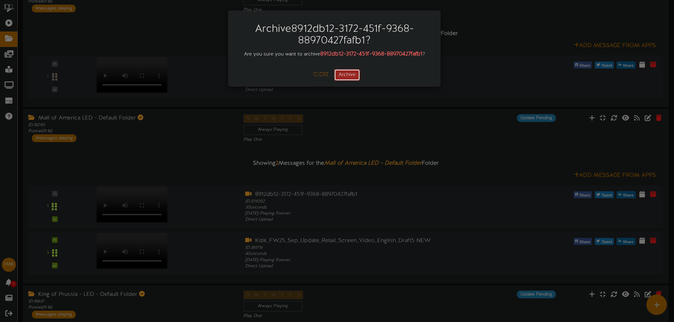
click at [355, 76] on button "Archive" at bounding box center [347, 75] width 26 height 12
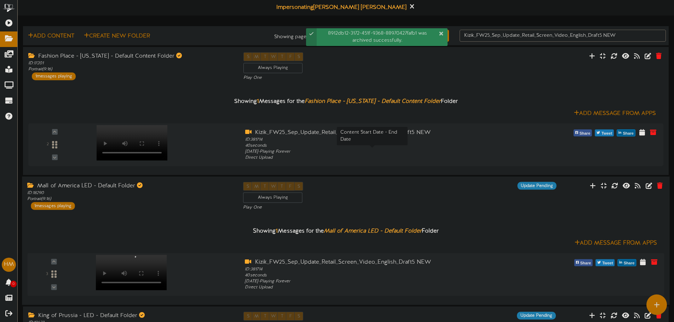
scroll to position [0, 0]
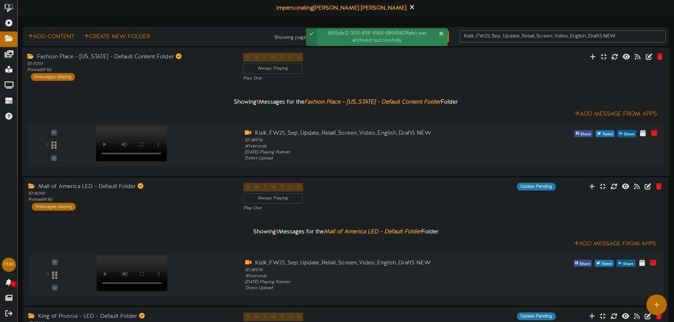
click at [172, 74] on div "Fashion Place - Utah - Default Content Folder ID: 17201 Portrait ( 9:16 ) 1 mes…" at bounding box center [130, 67] width 216 height 28
click at [120, 58] on div "Fashion Place - Utah - Default Content Folder" at bounding box center [129, 57] width 205 height 8
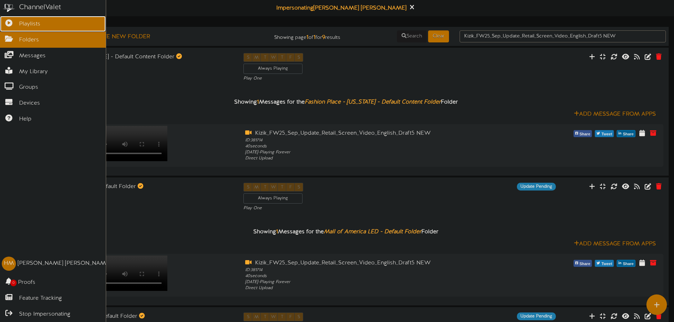
click at [8, 19] on icon at bounding box center [9, 21] width 18 height 5
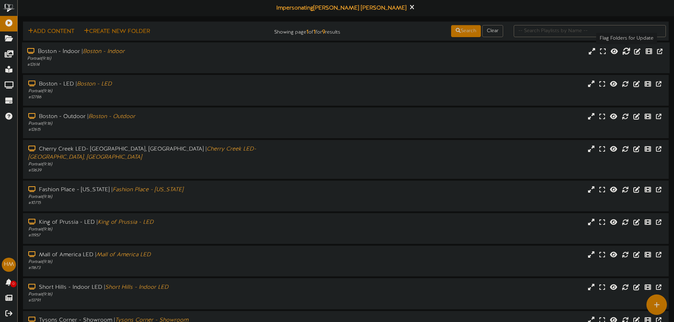
click at [622, 53] on icon at bounding box center [626, 51] width 8 height 8
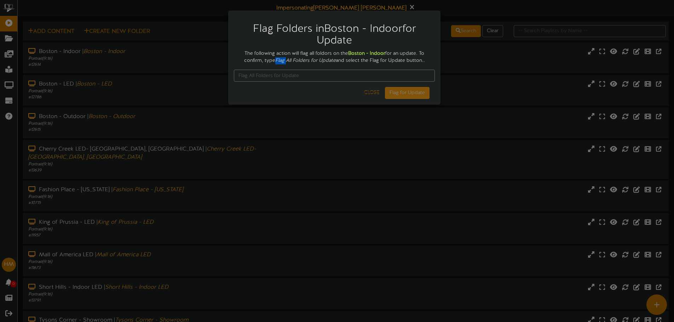
drag, startPoint x: 275, startPoint y: 60, endPoint x: 287, endPoint y: 60, distance: 12.0
click at [287, 60] on icon "Flag All Folders for Update" at bounding box center [305, 60] width 60 height 5
click at [275, 60] on icon "Flag All Folders for Update" at bounding box center [305, 60] width 60 height 5
drag, startPoint x: 277, startPoint y: 62, endPoint x: 290, endPoint y: 62, distance: 12.7
click at [290, 62] on icon "Flag All Folders for Update" at bounding box center [305, 60] width 60 height 5
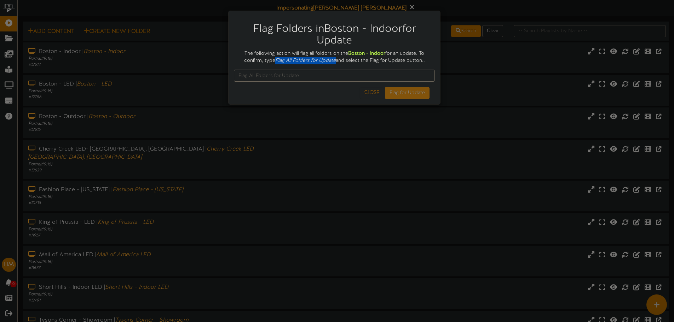
drag, startPoint x: 276, startPoint y: 63, endPoint x: 335, endPoint y: 62, distance: 59.1
click at [335, 62] on icon "Flag All Folders for Update" at bounding box center [305, 60] width 60 height 5
copy icon "Flag All Folders for Update"
click at [280, 74] on input "text" at bounding box center [334, 76] width 201 height 12
paste input "Flag All Folders for Update"
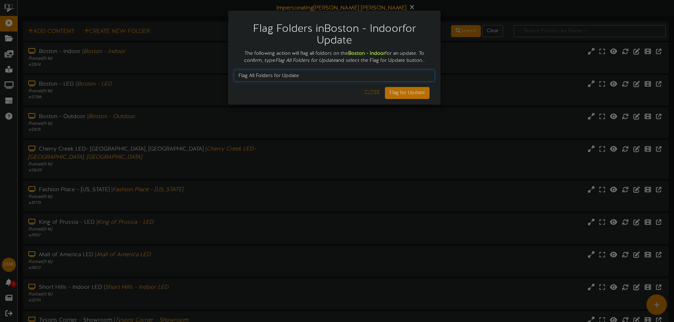
type input "Flag All Folders for Update"
click at [403, 92] on button "Flag for Update" at bounding box center [407, 93] width 45 height 12
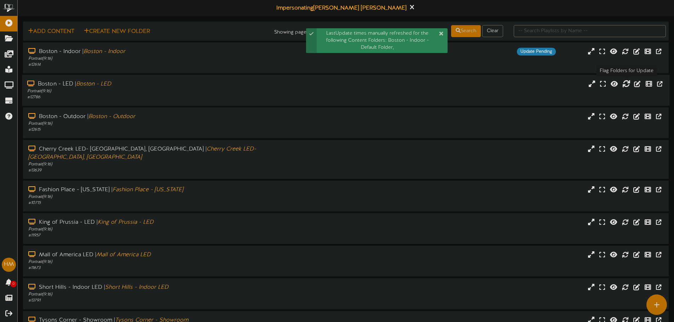
click at [622, 85] on icon at bounding box center [626, 84] width 8 height 8
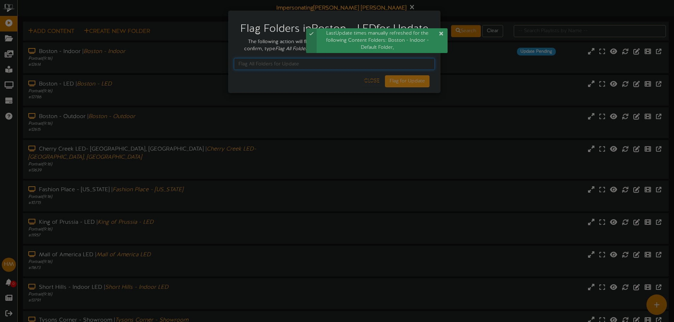
click at [384, 70] on input "text" at bounding box center [334, 64] width 201 height 12
paste input "Flag All Folders for Update"
type input "Flag All Folders for Update"
click at [403, 87] on button "Flag for Update" at bounding box center [407, 81] width 45 height 12
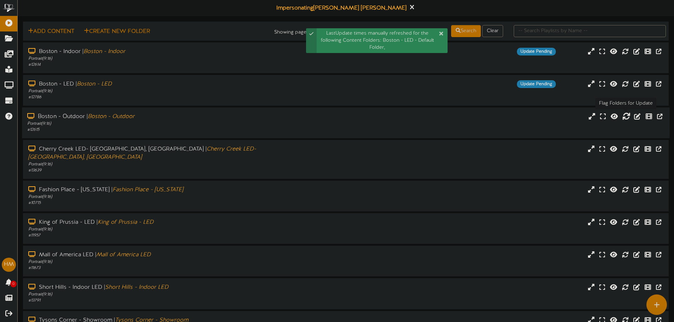
click at [625, 116] on icon at bounding box center [626, 116] width 8 height 8
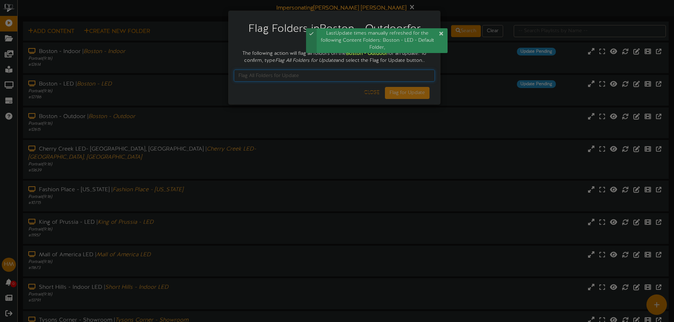
click at [338, 76] on input "text" at bounding box center [334, 76] width 201 height 12
paste input "Flag All Folders for Update"
type input "Flag All Folders for Update"
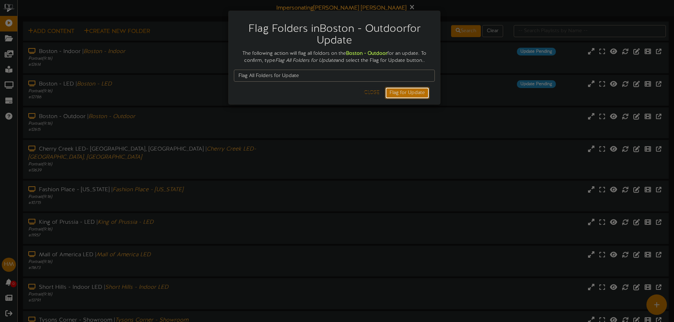
click at [409, 92] on button "Flag for Update" at bounding box center [407, 93] width 45 height 12
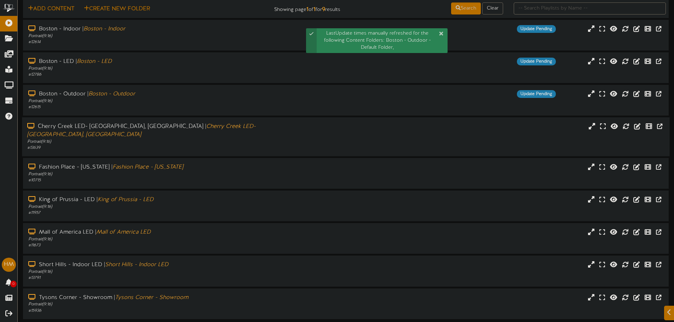
scroll to position [35, 0]
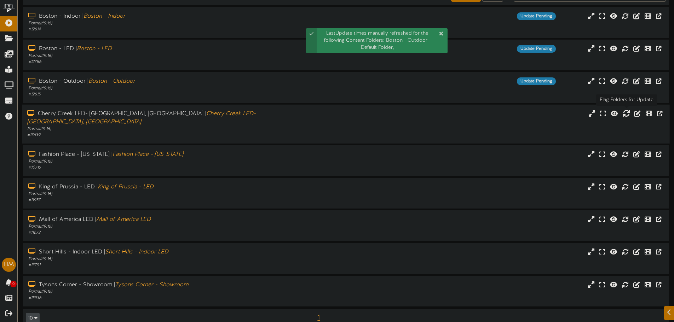
click at [626, 116] on icon at bounding box center [626, 114] width 8 height 8
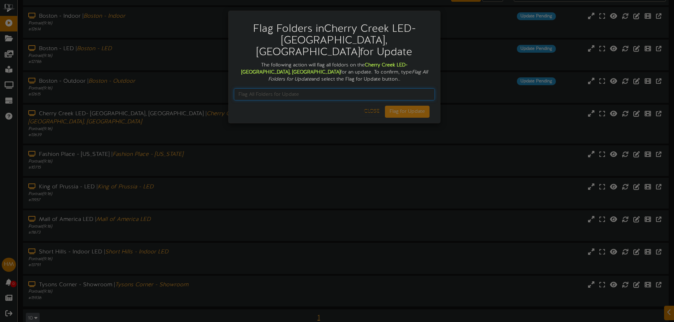
click at [401, 88] on input "text" at bounding box center [334, 94] width 201 height 12
paste input "Flag All Folders for Update"
type input "Flag All Folders for Update"
click at [406, 106] on button "Flag for Update" at bounding box center [407, 112] width 45 height 12
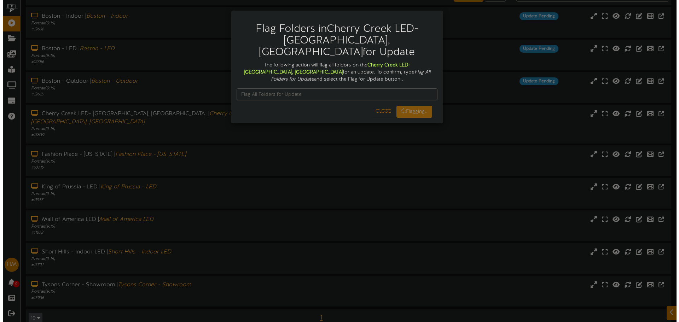
scroll to position [0, 0]
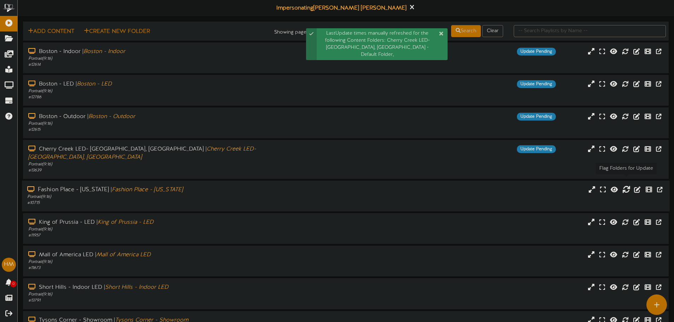
click at [624, 186] on icon at bounding box center [626, 190] width 8 height 8
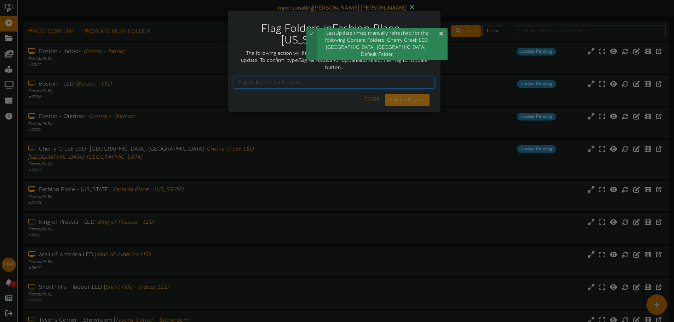
click at [351, 77] on input "text" at bounding box center [334, 83] width 201 height 12
paste input "Flag All Folders for Update"
type input "Flag All Folders for Update"
click at [406, 94] on button "Flag for Update" at bounding box center [407, 100] width 45 height 12
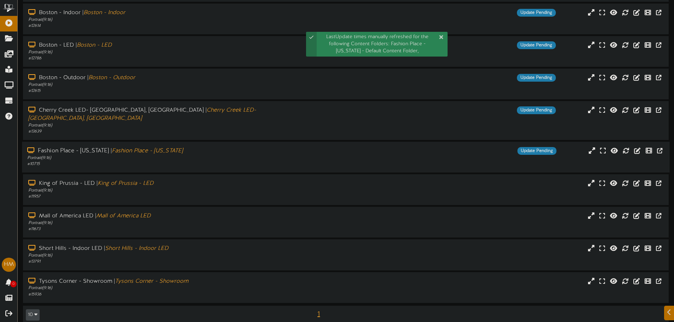
scroll to position [40, 0]
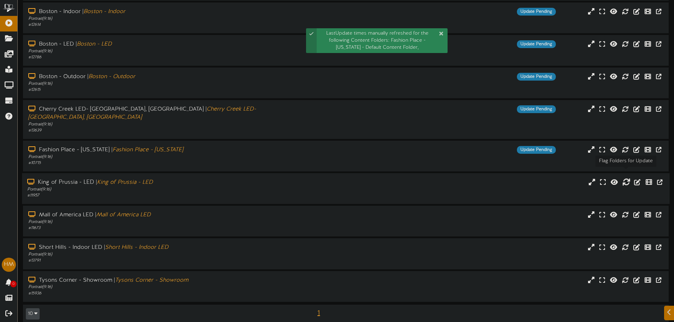
click at [626, 178] on icon at bounding box center [626, 182] width 8 height 8
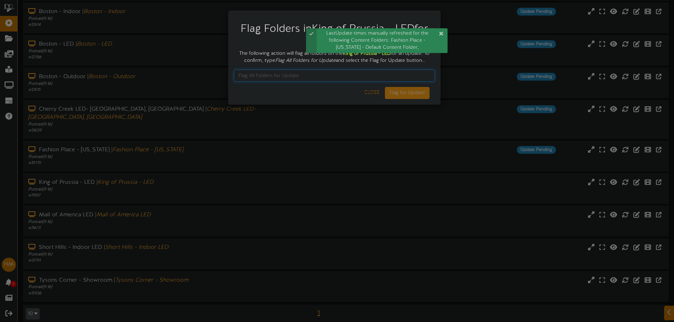
click at [362, 72] on input "text" at bounding box center [334, 76] width 201 height 12
paste input "Flag All Folders for Update"
type input "Flag All Folders for Update"
click at [405, 92] on button "Flag for Update" at bounding box center [407, 93] width 45 height 12
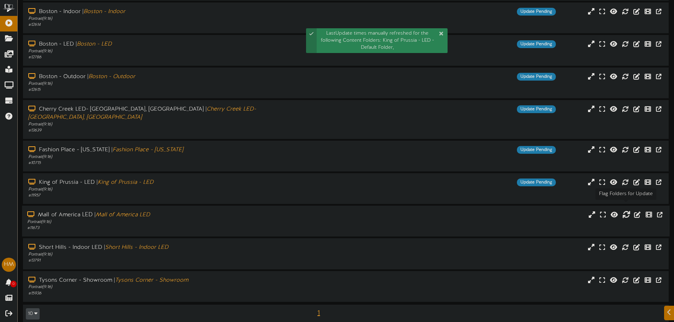
click at [626, 211] on icon at bounding box center [626, 215] width 8 height 8
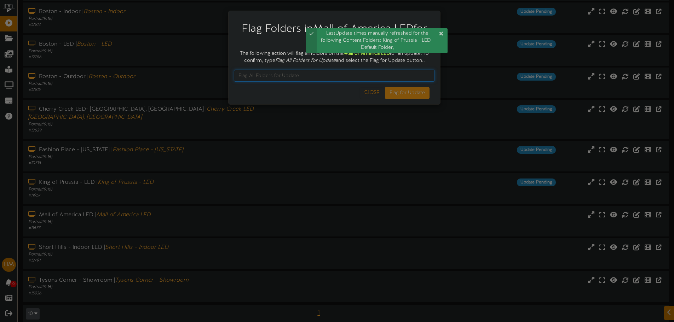
click at [357, 79] on input "text" at bounding box center [334, 76] width 201 height 12
paste input "Flag All Folders for Update"
type input "Flag All Folders for Update"
click at [407, 92] on button "Flag for Update" at bounding box center [407, 93] width 45 height 12
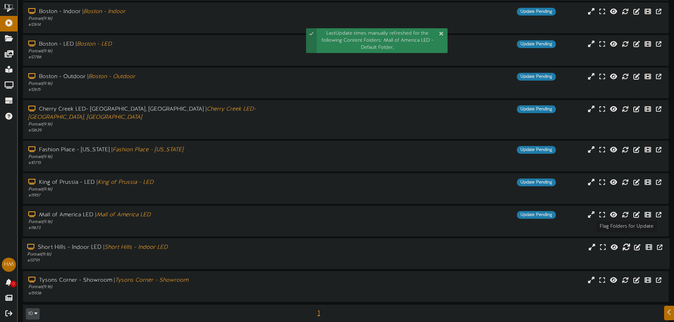
click at [626, 243] on icon at bounding box center [626, 247] width 8 height 8
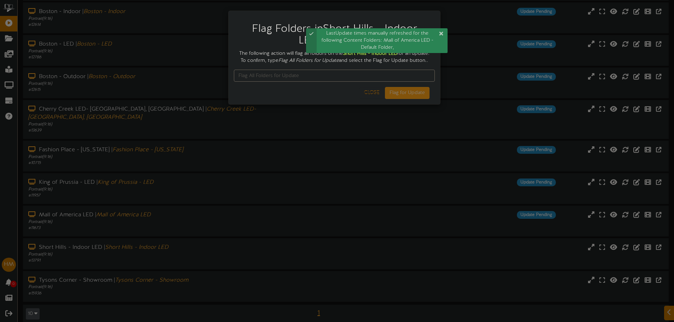
click at [300, 75] on div at bounding box center [334, 75] width 201 height 23
click at [304, 78] on input "text" at bounding box center [334, 76] width 201 height 12
paste input "Flag All Folders for Update"
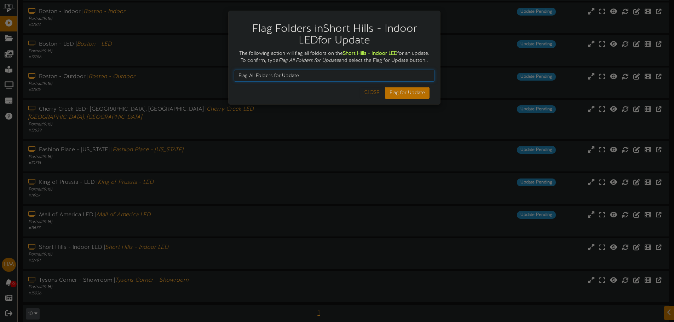
type input "Flag All Folders for Update"
click at [405, 97] on button "Flag for Update" at bounding box center [407, 93] width 45 height 12
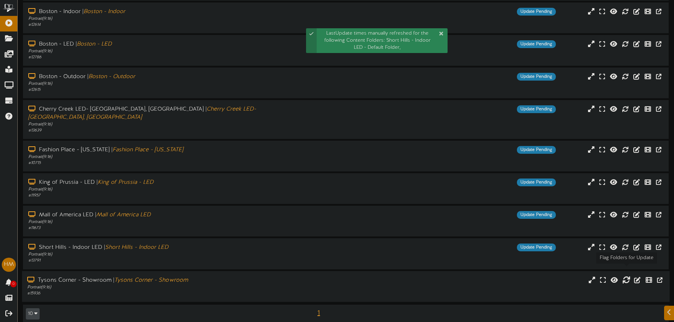
click at [627, 276] on icon at bounding box center [626, 280] width 8 height 8
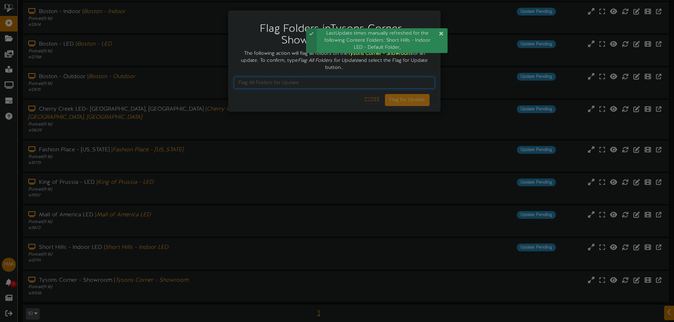
click at [285, 82] on input "text" at bounding box center [334, 83] width 201 height 12
paste input "Flag All Folders for Update"
type input "Flag All Folders for Update"
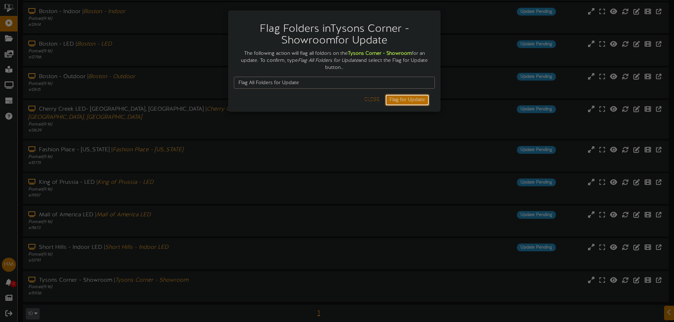
click at [425, 102] on button "Flag for Update" at bounding box center [407, 100] width 45 height 12
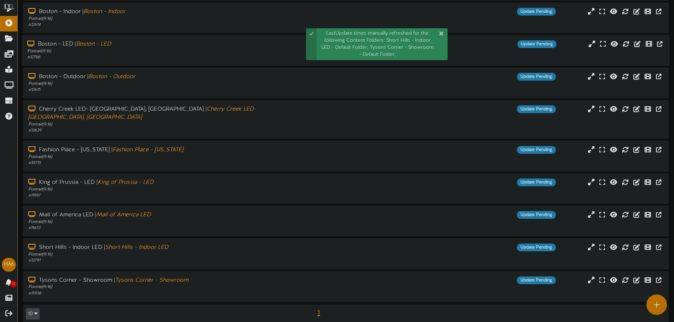
scroll to position [0, 0]
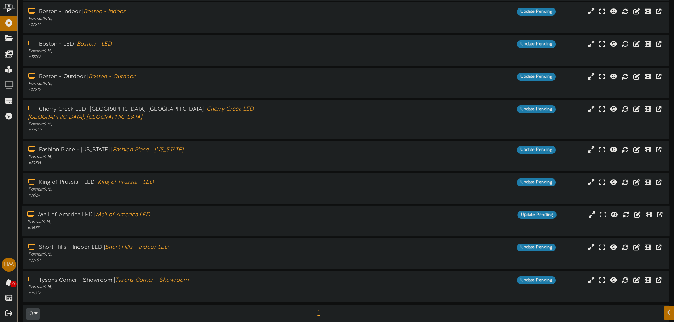
click at [262, 211] on div "Mall of America LED | [GEOGRAPHIC_DATA] LED" at bounding box center [156, 215] width 259 height 8
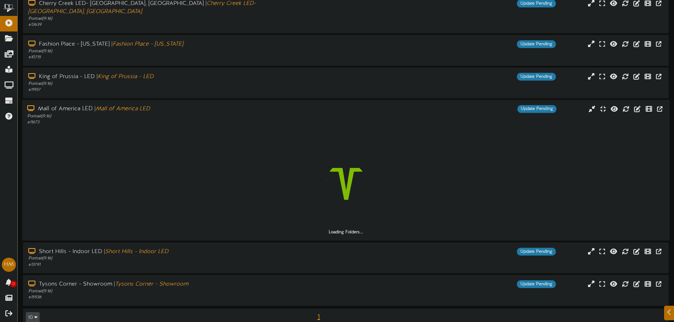
scroll to position [150, 0]
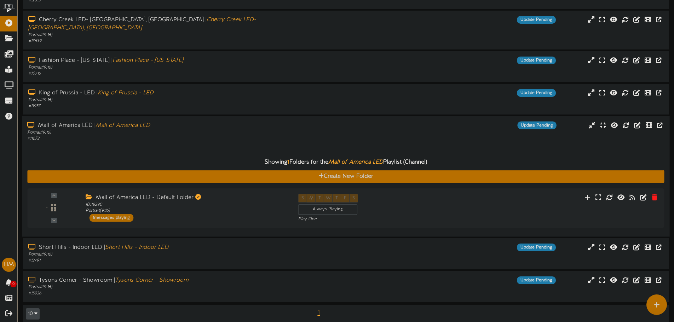
click at [244, 130] on div "Portrait ( 9:16 )" at bounding box center [156, 133] width 259 height 6
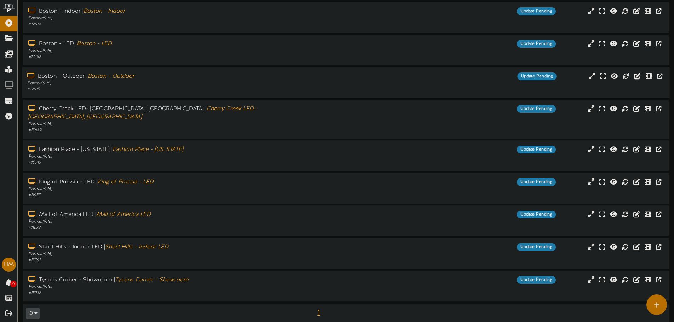
scroll to position [40, 0]
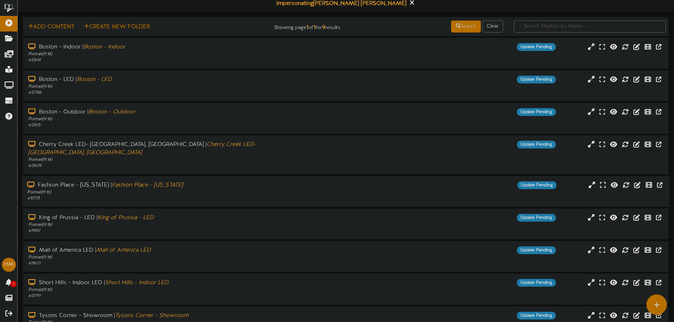
scroll to position [40, 0]
